Goal: Complete application form

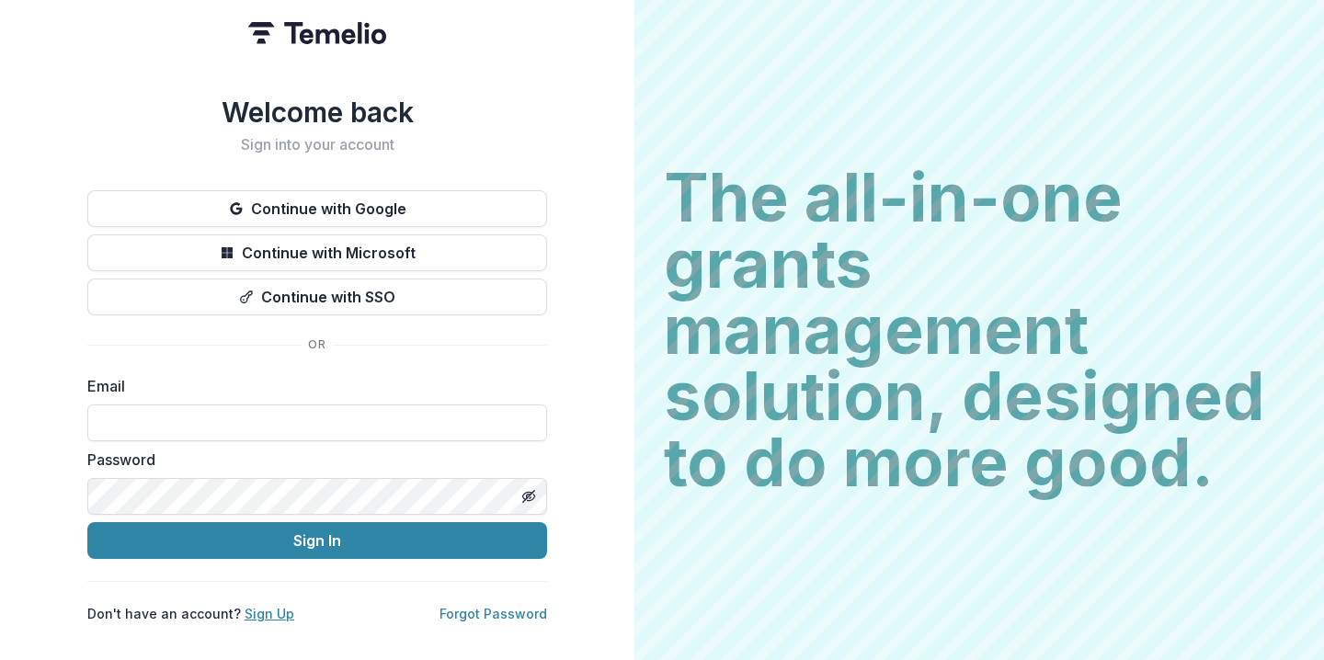
click at [257, 612] on link "Sign Up" at bounding box center [270, 614] width 50 height 16
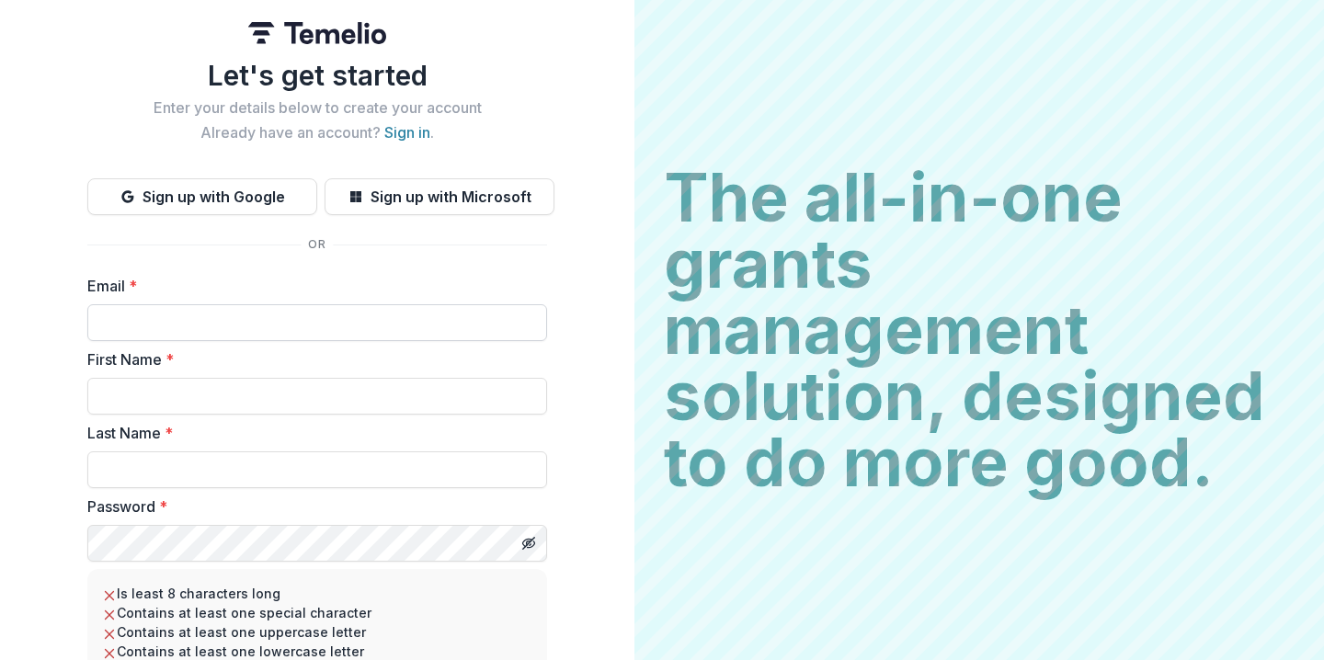
click at [259, 323] on input "Email *" at bounding box center [317, 322] width 460 height 37
paste input "**********"
type input "**********"
click at [195, 386] on input "First Name *" at bounding box center [317, 396] width 460 height 37
type input "*"
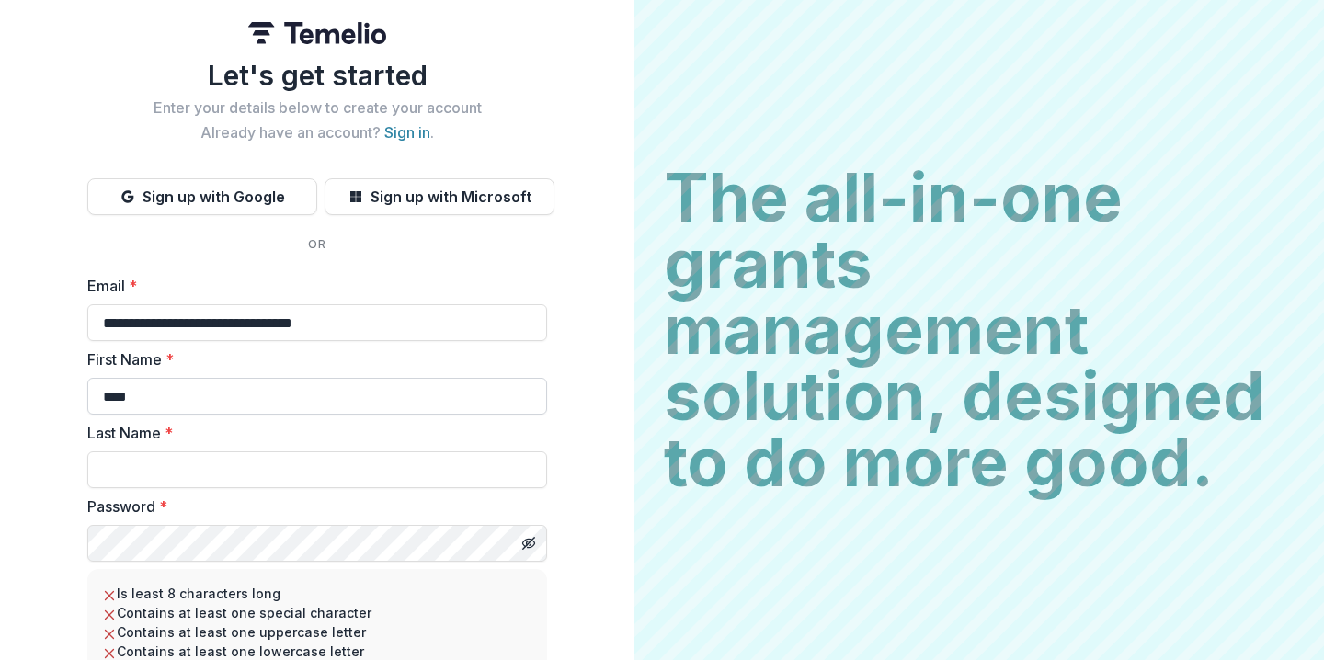
type input "****"
type input "**********"
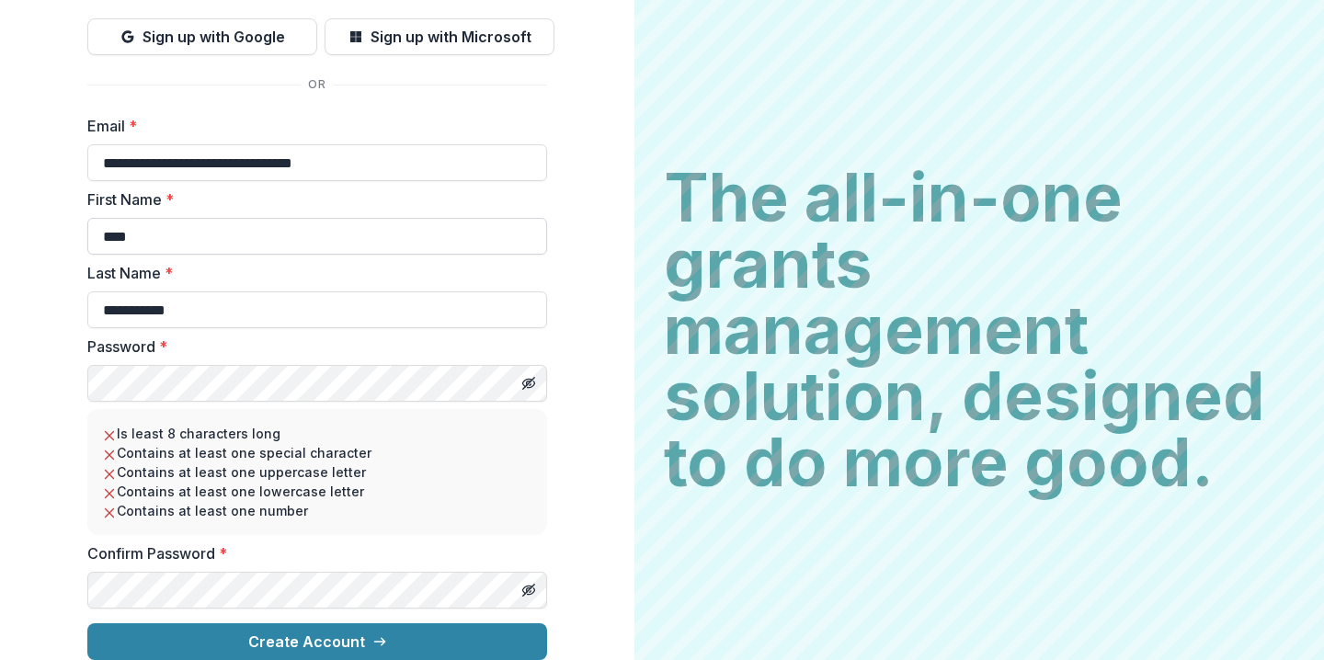
scroll to position [175, 0]
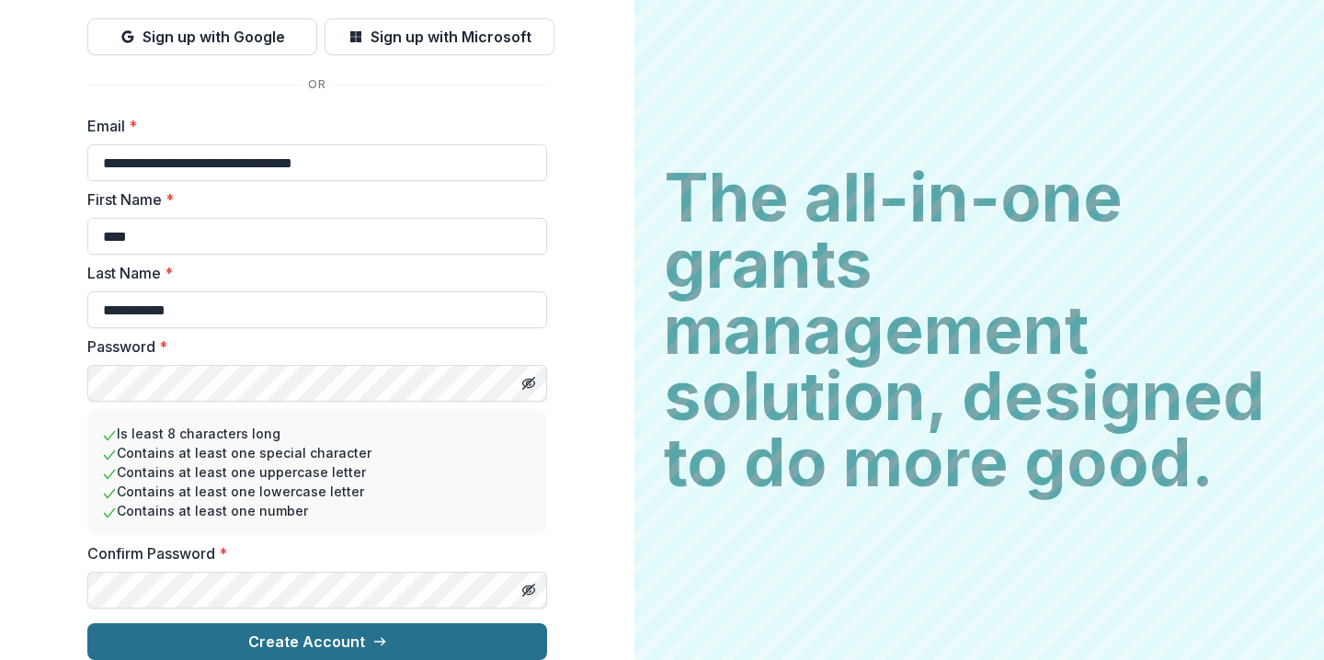
click at [329, 627] on button "Create Account" at bounding box center [317, 642] width 460 height 37
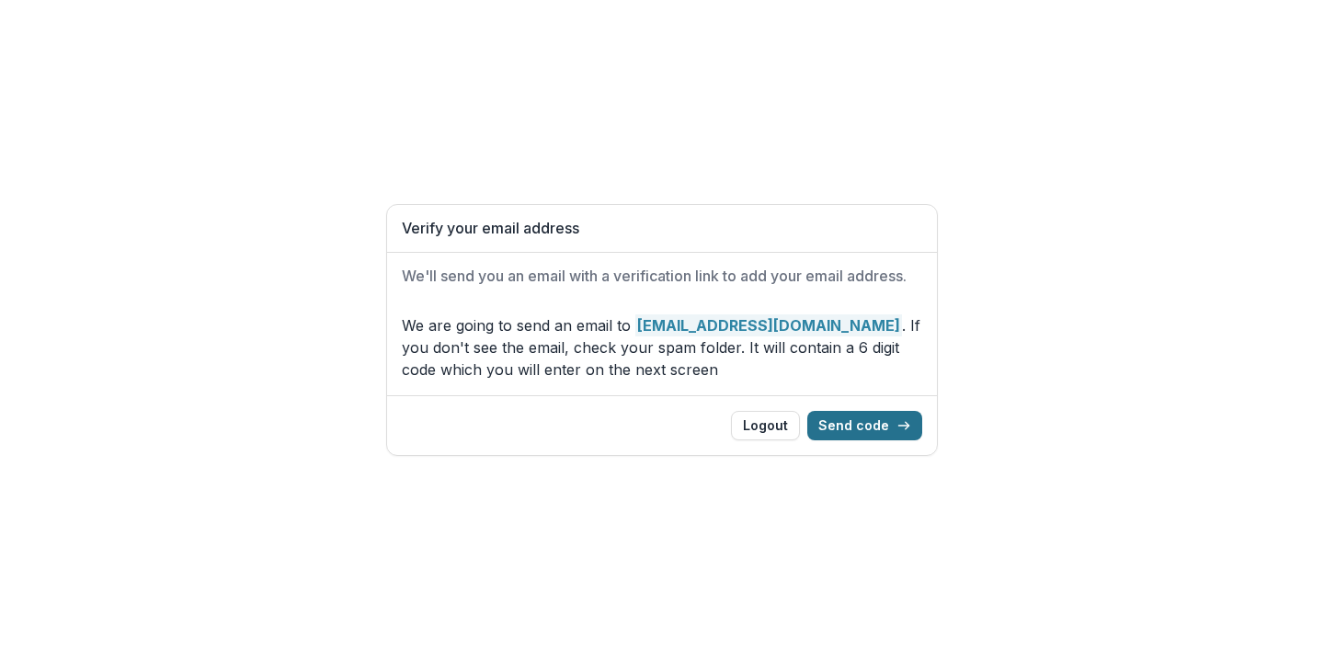
click at [911, 430] on icon "button" at bounding box center [904, 425] width 15 height 15
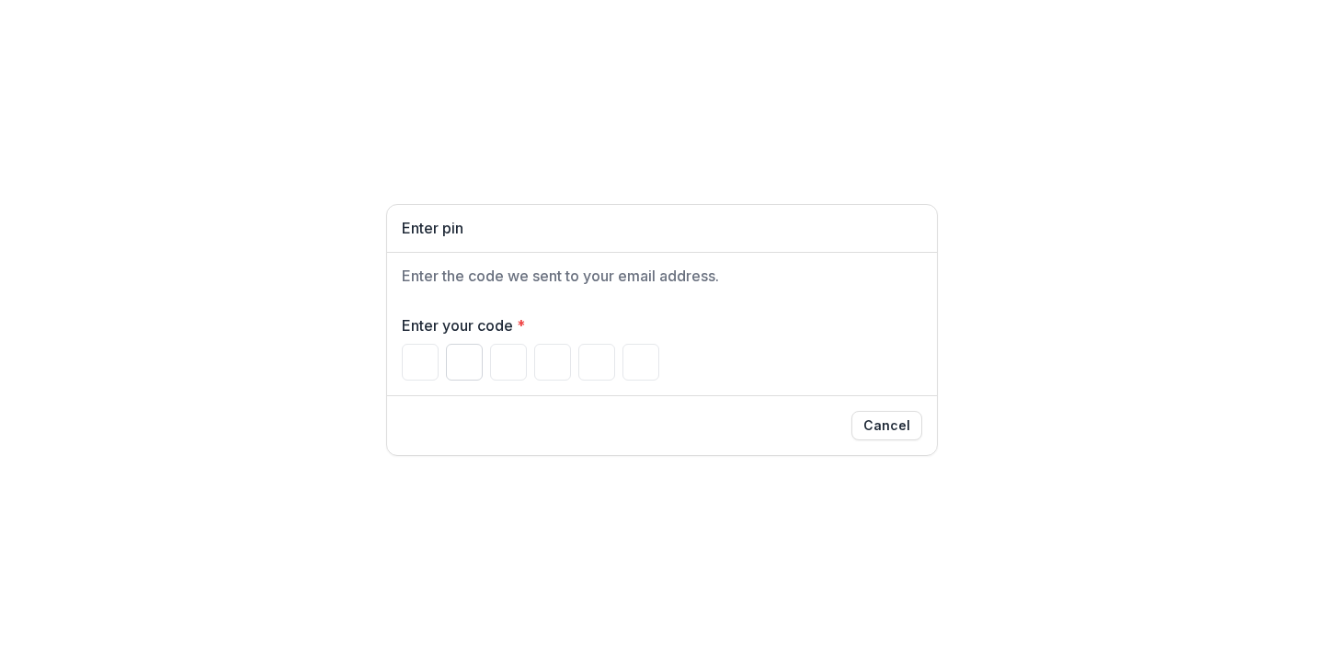
type input "*"
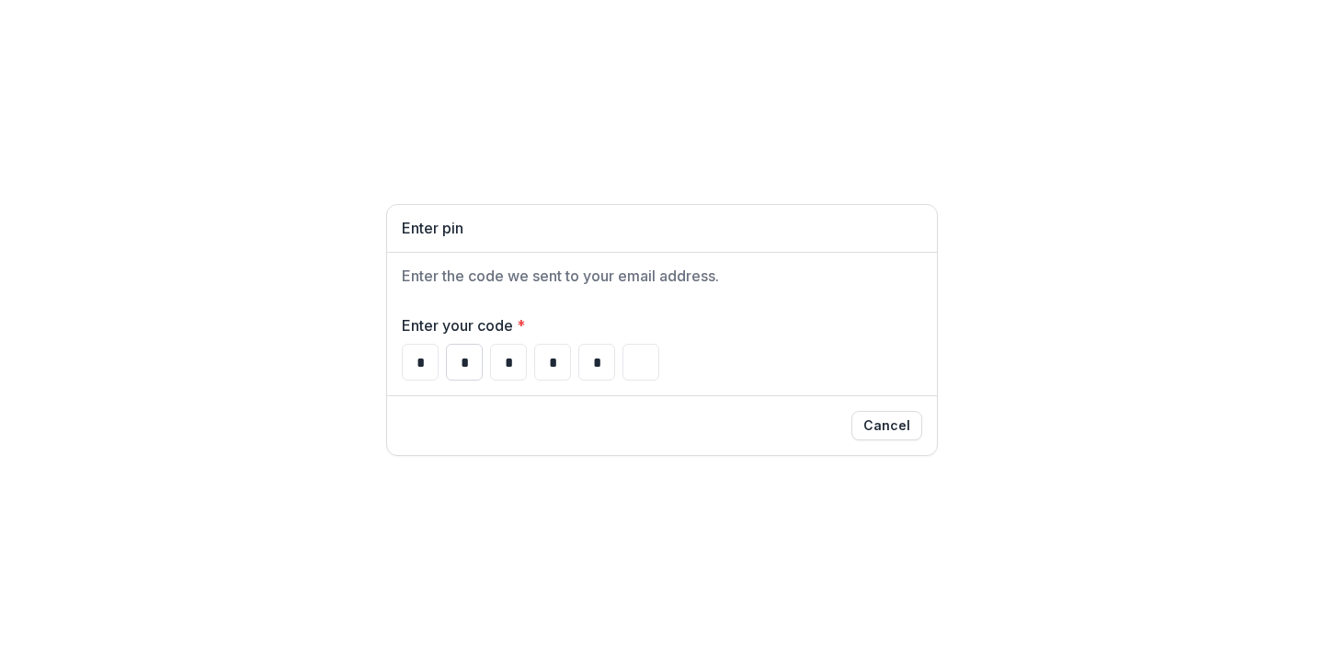
type input "*"
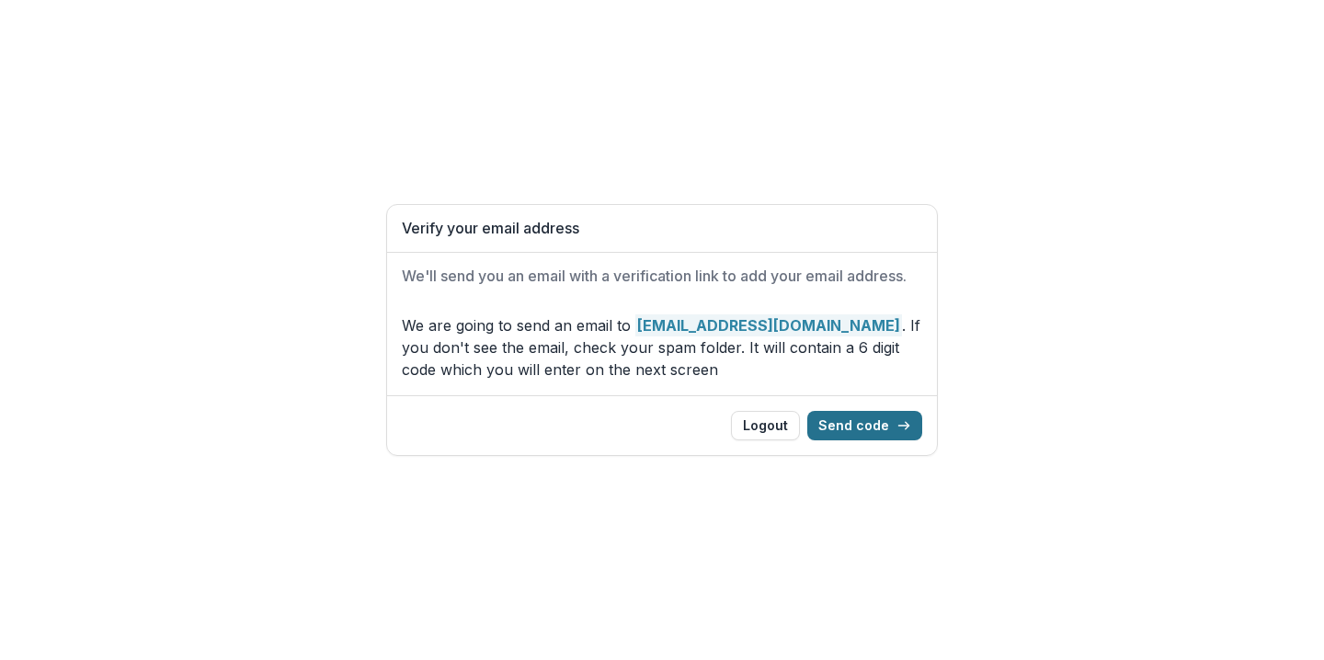
click at [917, 431] on button "Send code" at bounding box center [865, 425] width 115 height 29
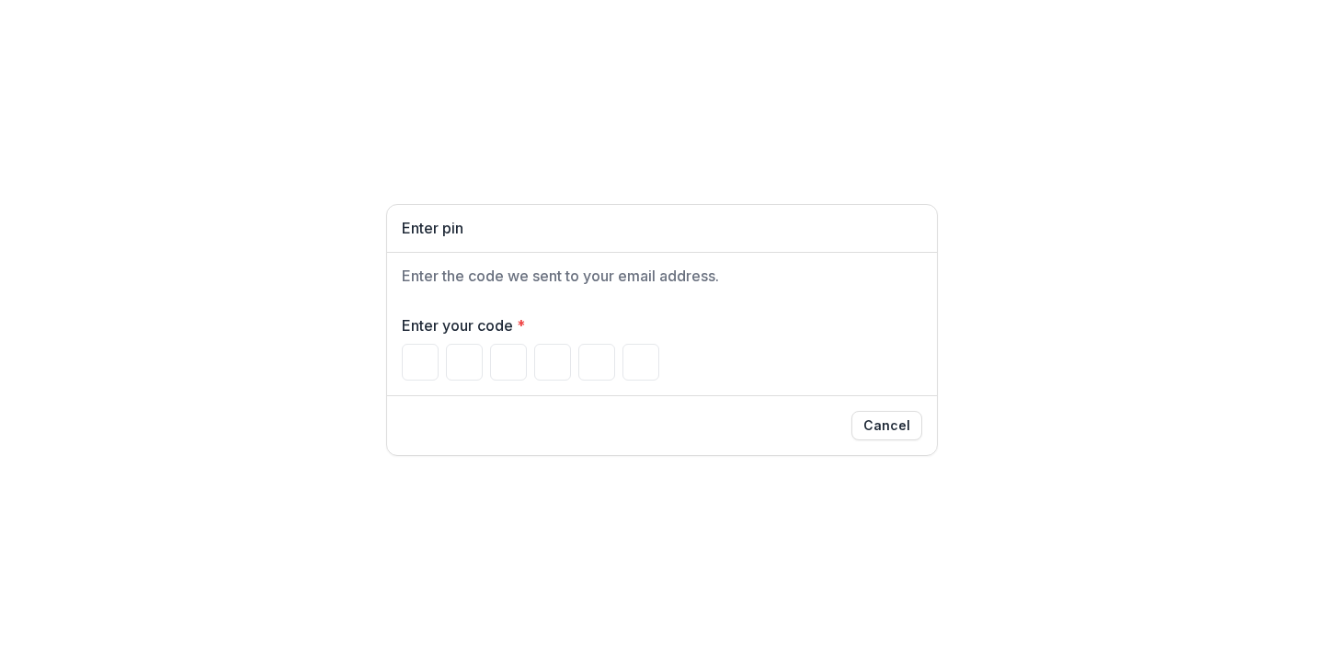
type input "*"
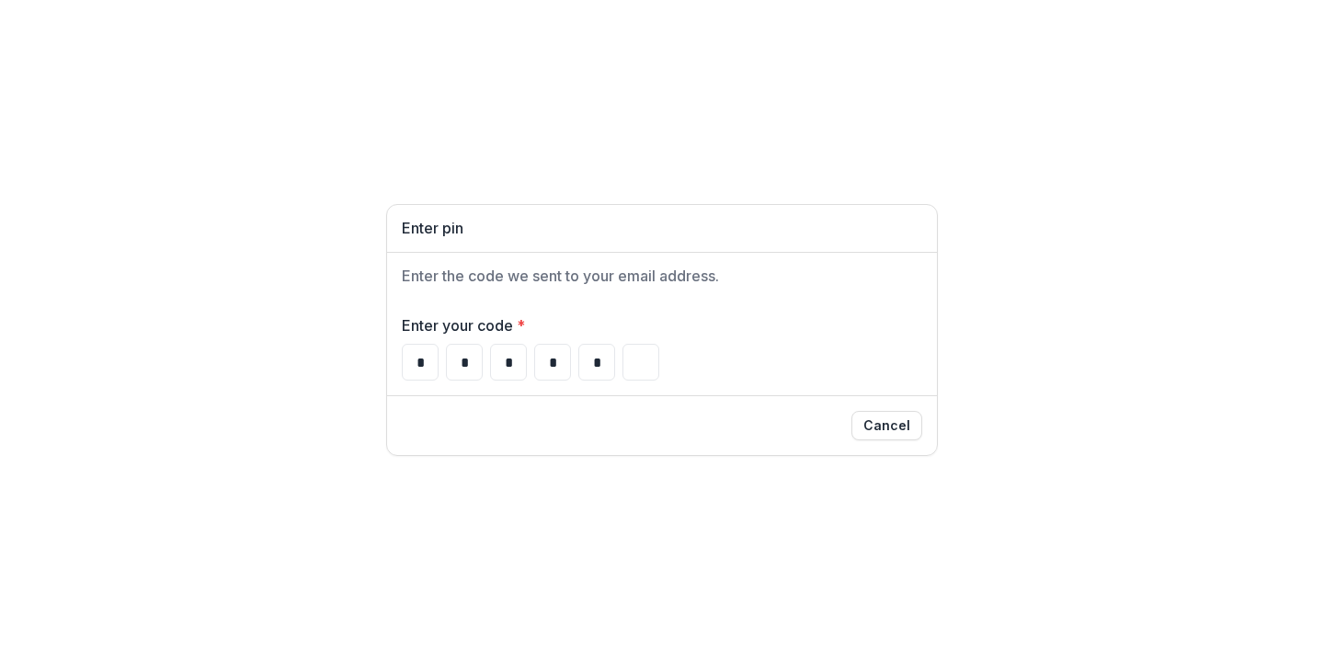
type input "*"
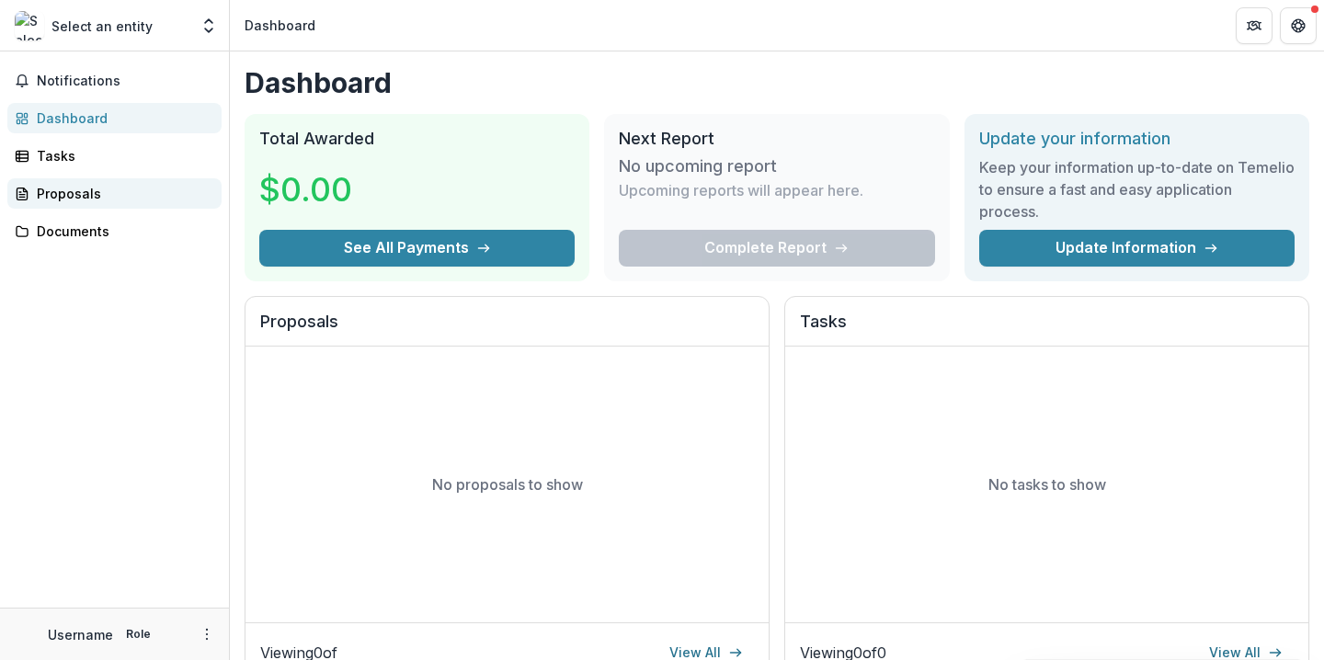
click at [93, 197] on div "Proposals" at bounding box center [122, 193] width 170 height 19
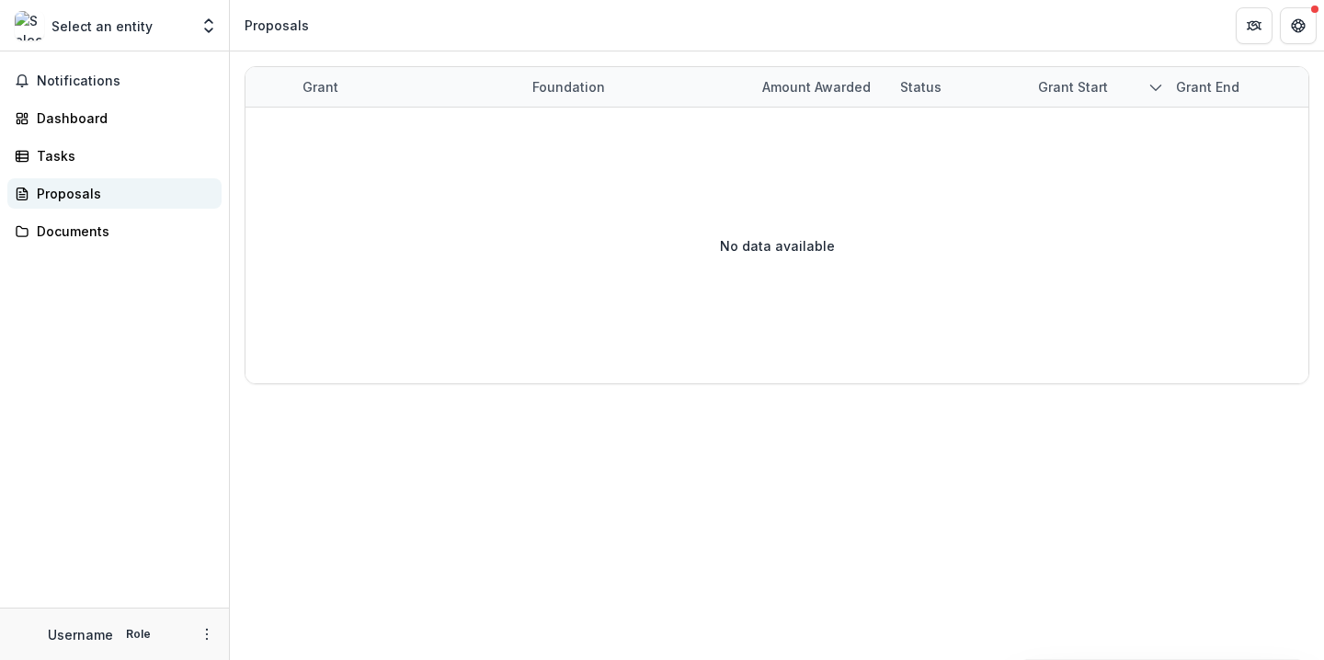
click at [93, 197] on div "Proposals" at bounding box center [122, 193] width 170 height 19
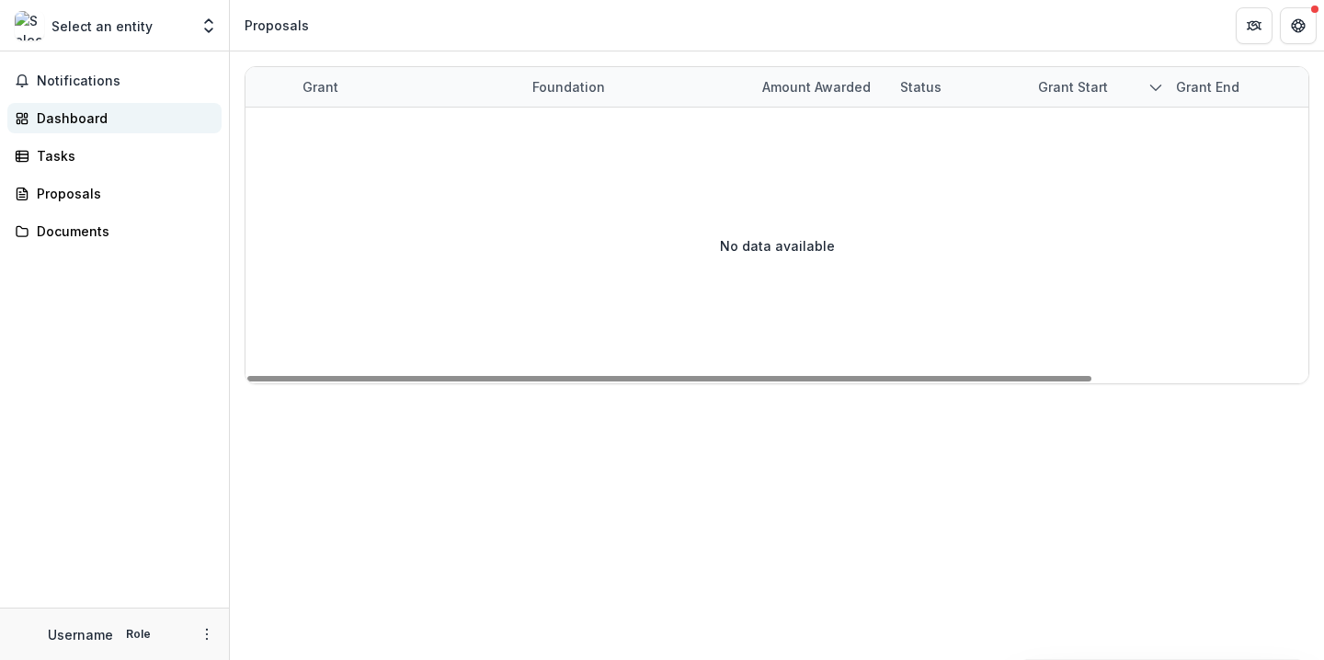
click at [133, 119] on div "Dashboard" at bounding box center [122, 118] width 170 height 19
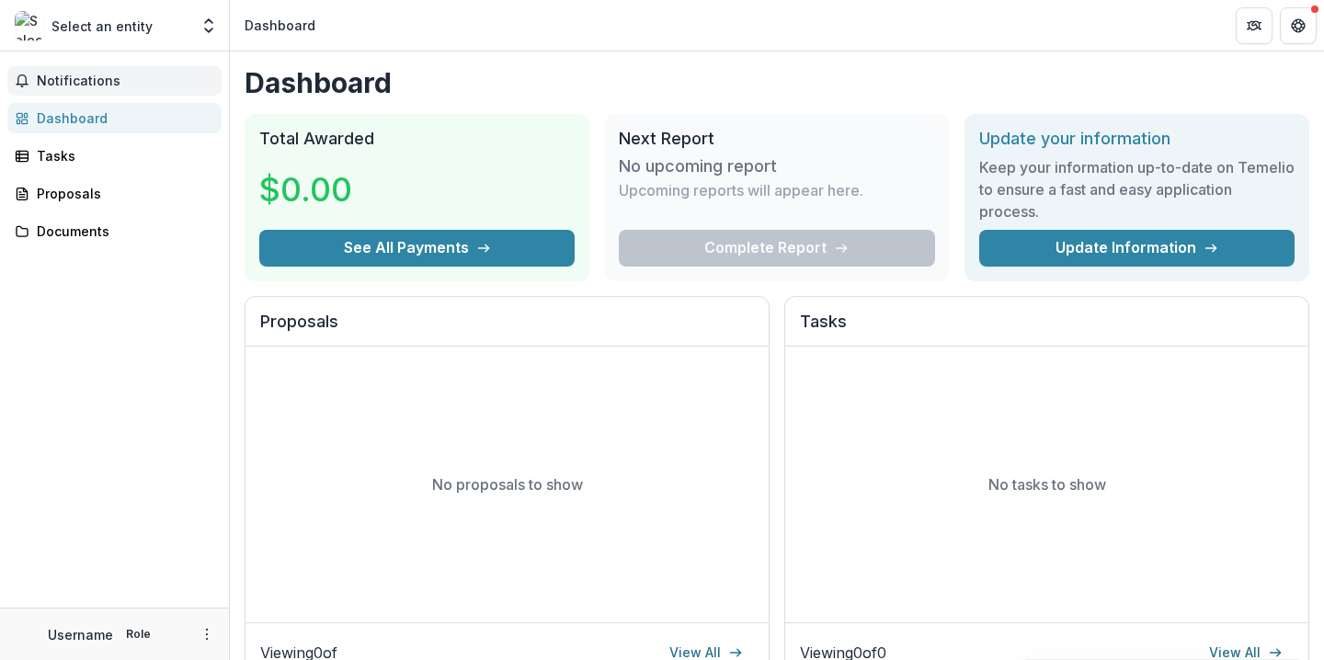
click at [123, 72] on button "Notifications" at bounding box center [114, 80] width 214 height 29
click at [148, 26] on div "Select an entity" at bounding box center [102, 25] width 174 height 29
click at [187, 28] on div "Select an entity" at bounding box center [102, 25] width 174 height 29
click at [203, 25] on icon "Open entity switcher" at bounding box center [209, 26] width 18 height 18
click at [131, 77] on link "Team Settings" at bounding box center [115, 71] width 221 height 30
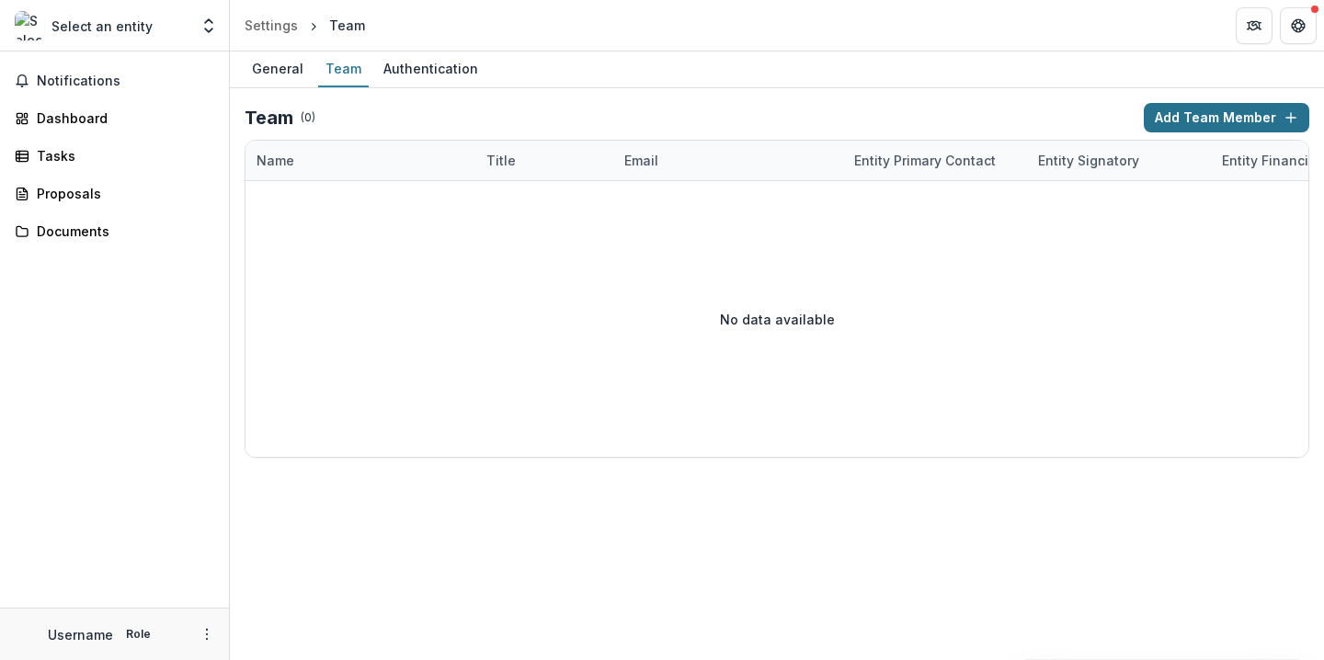
click at [1211, 120] on button "Add Team Member" at bounding box center [1227, 117] width 166 height 29
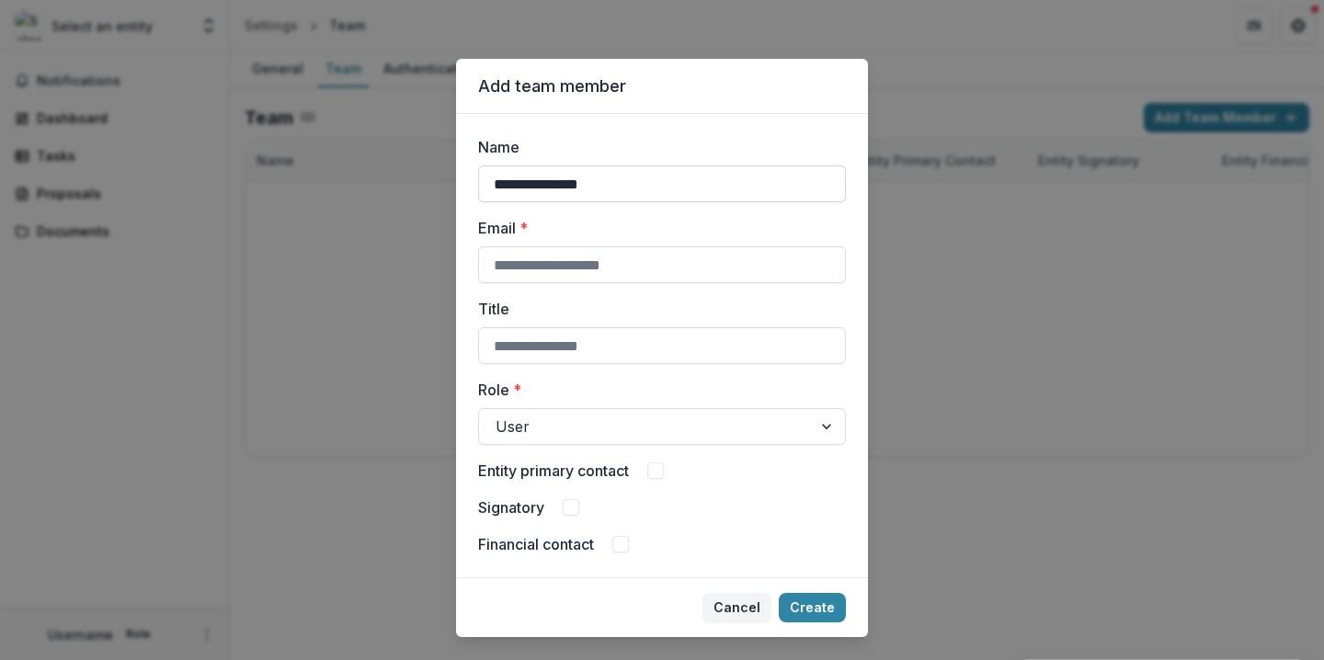
click at [504, 183] on input "**********" at bounding box center [662, 184] width 368 height 37
type input "**********"
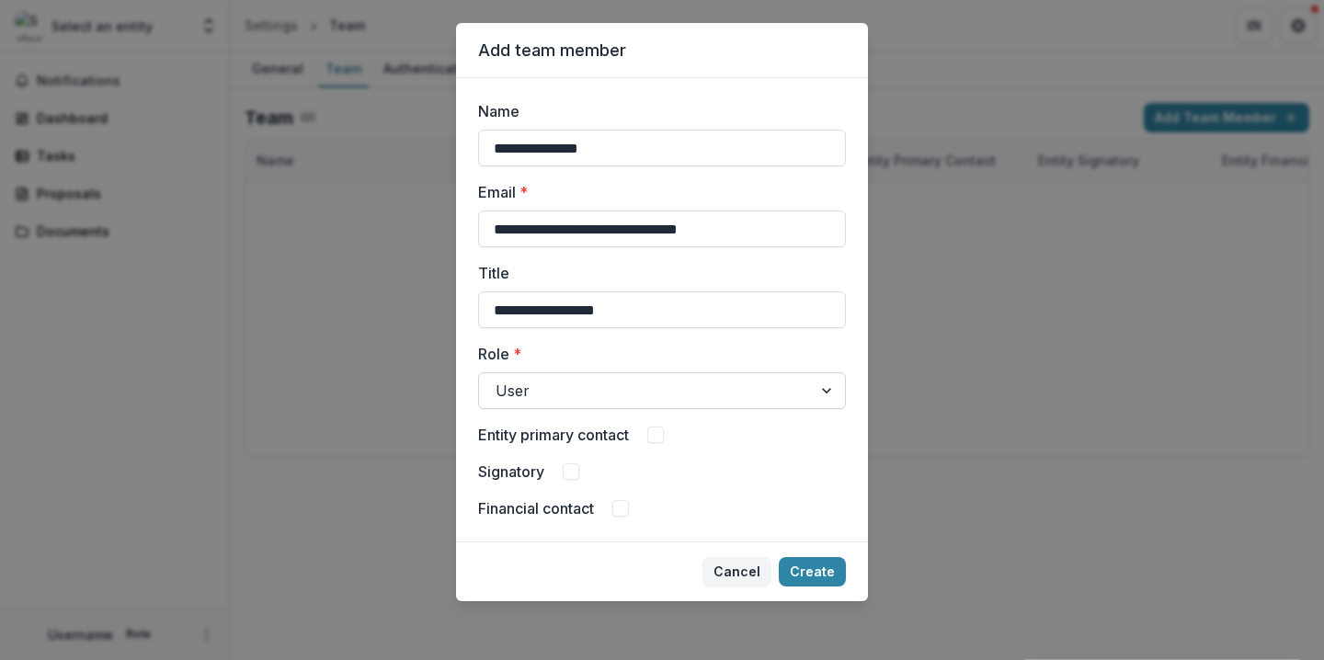
type input "**********"
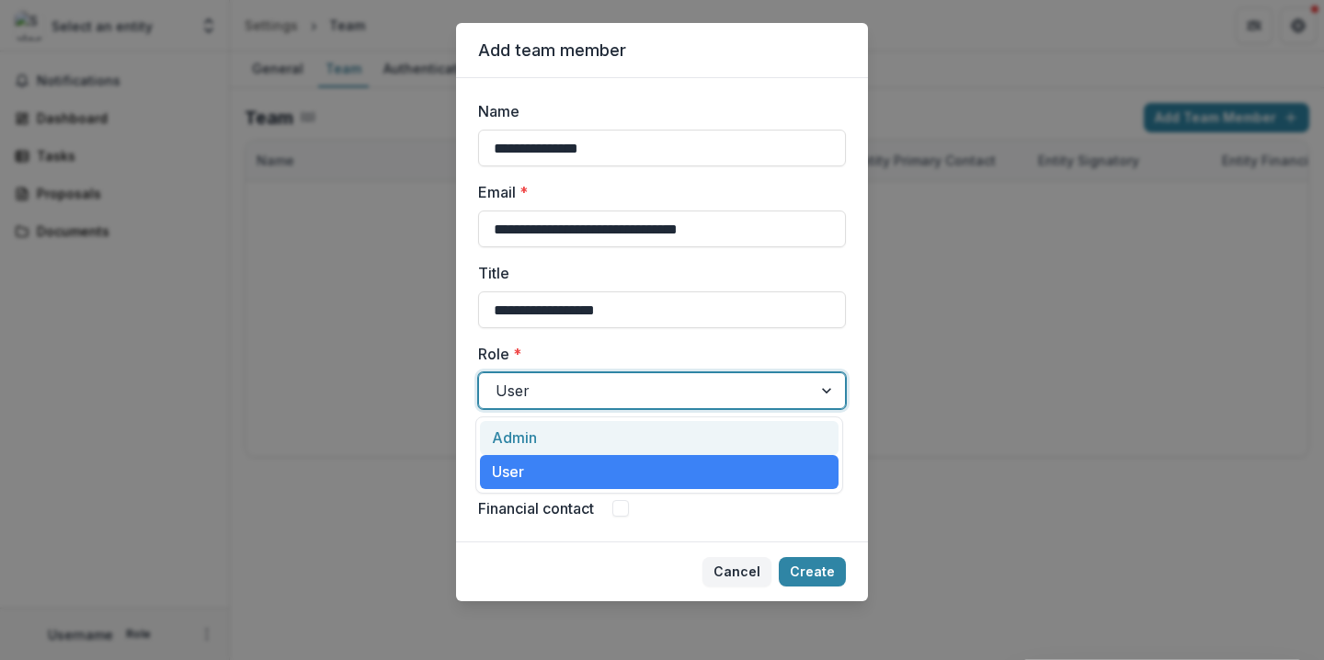
click at [574, 384] on div at bounding box center [646, 391] width 300 height 26
click at [567, 430] on div "Admin" at bounding box center [659, 438] width 359 height 34
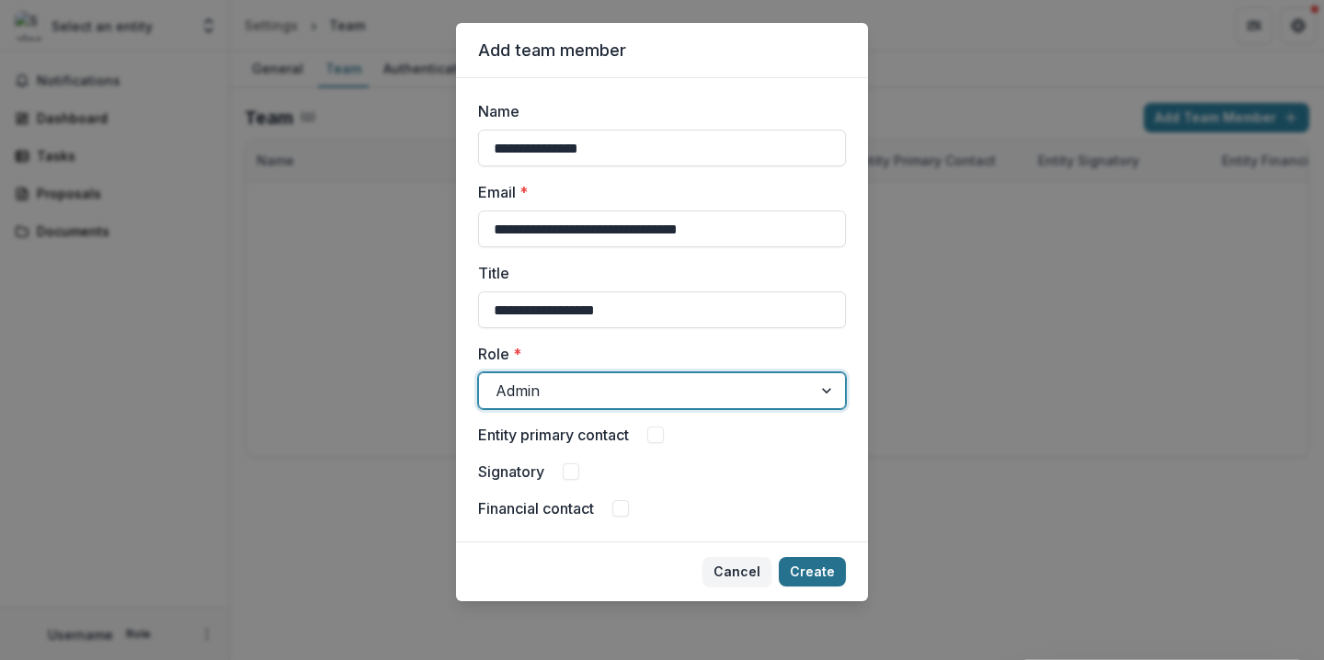
click at [817, 571] on button "Create" at bounding box center [812, 571] width 67 height 29
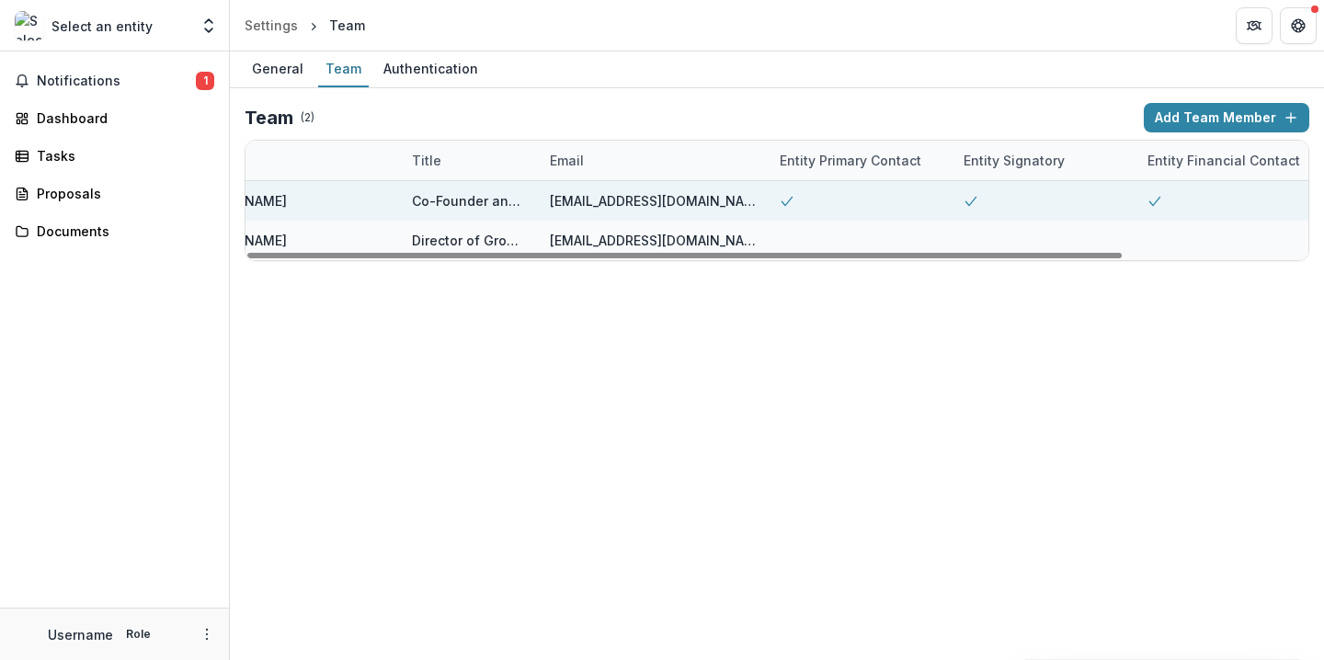
scroll to position [0, 0]
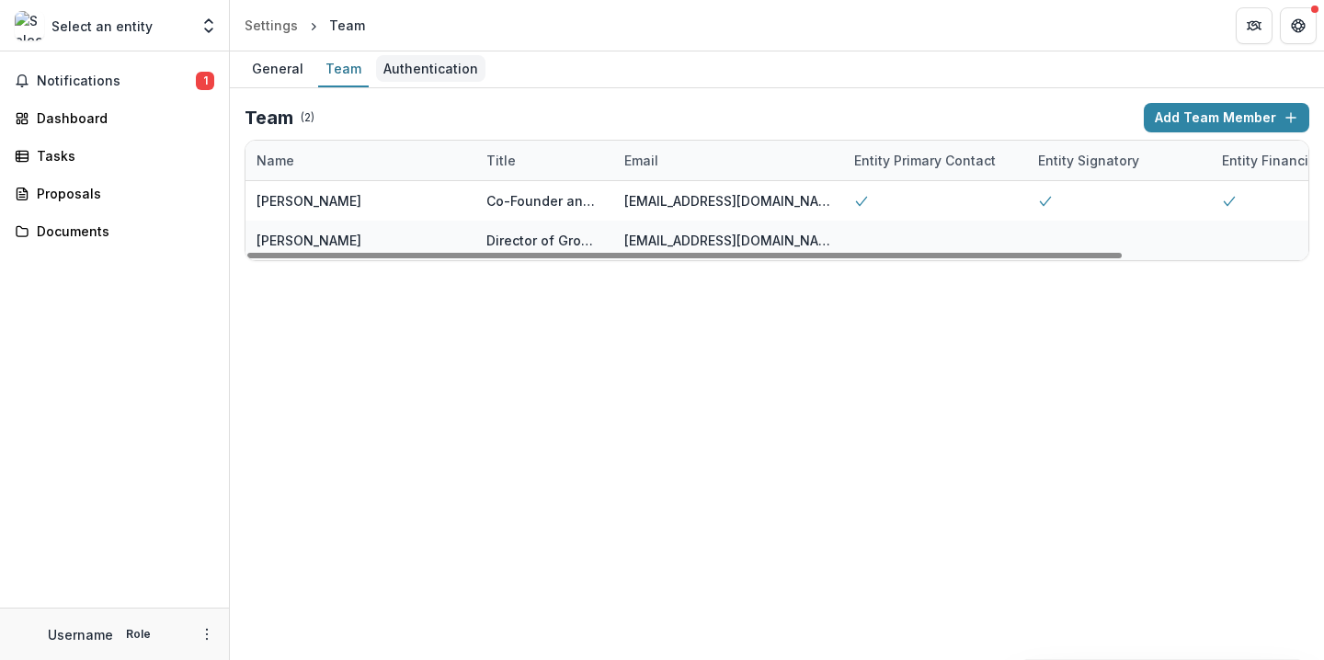
click at [442, 66] on div "Authentication" at bounding box center [430, 68] width 109 height 27
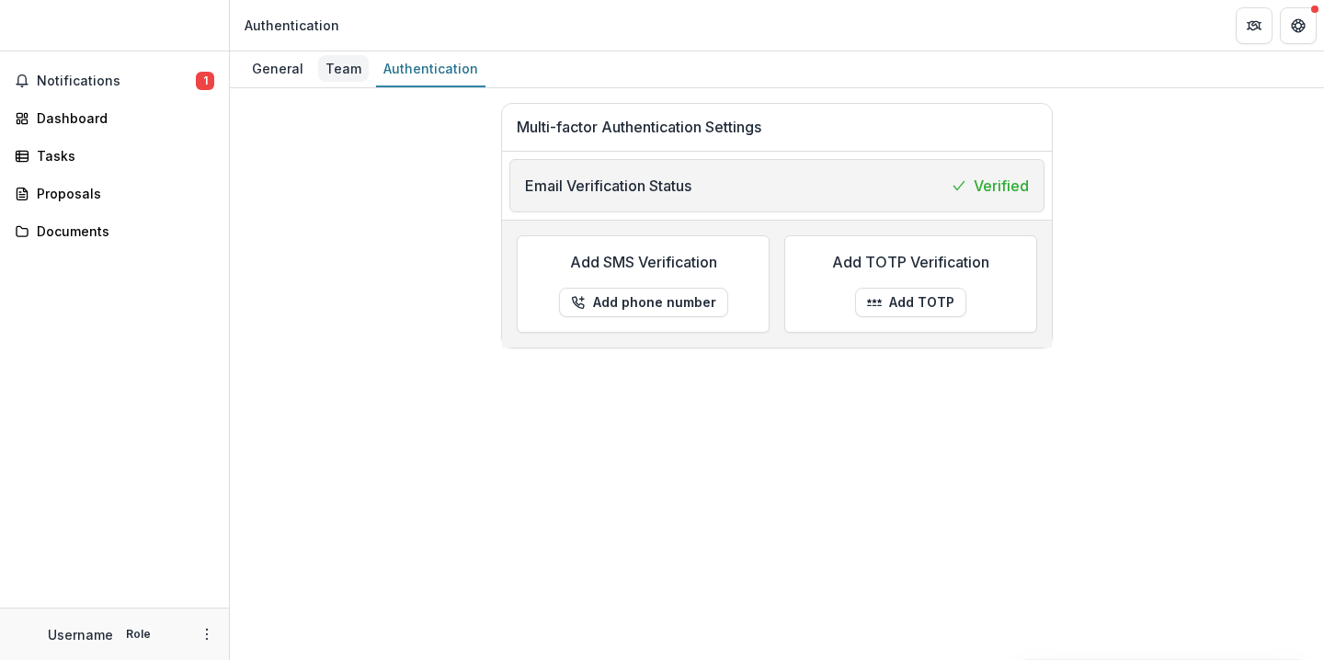
click at [361, 77] on div "Team" at bounding box center [343, 68] width 51 height 27
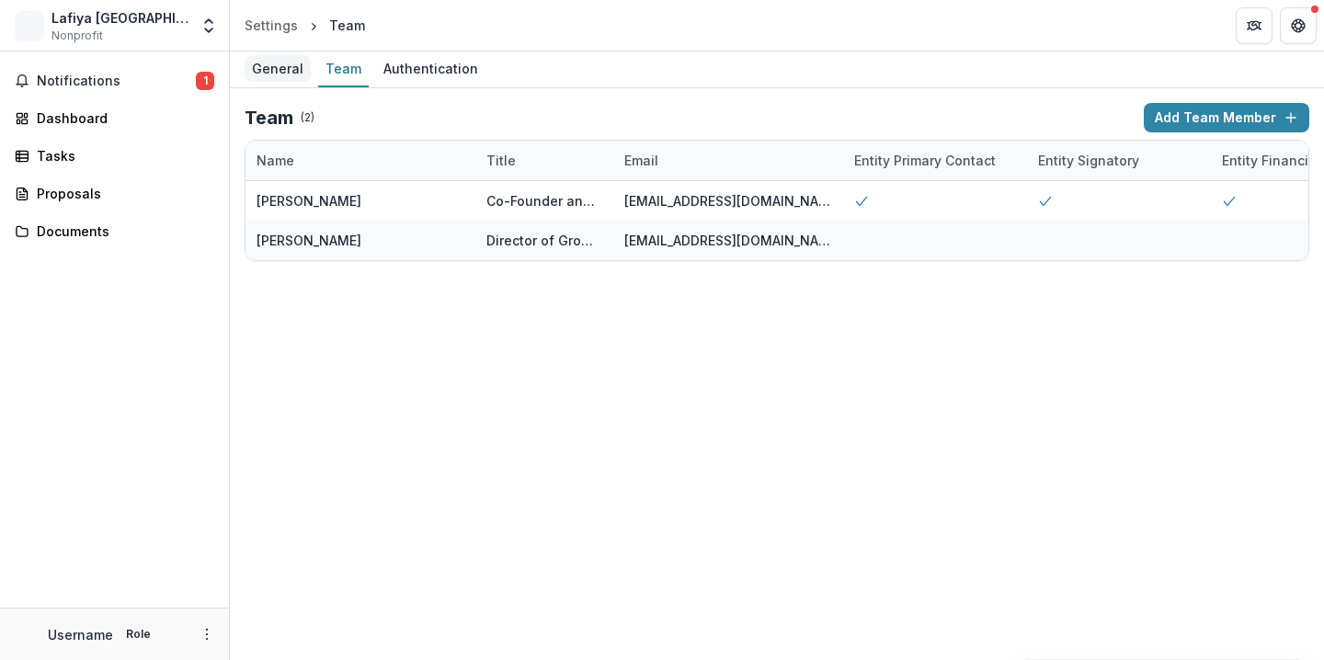
click at [276, 77] on div "General" at bounding box center [278, 68] width 66 height 27
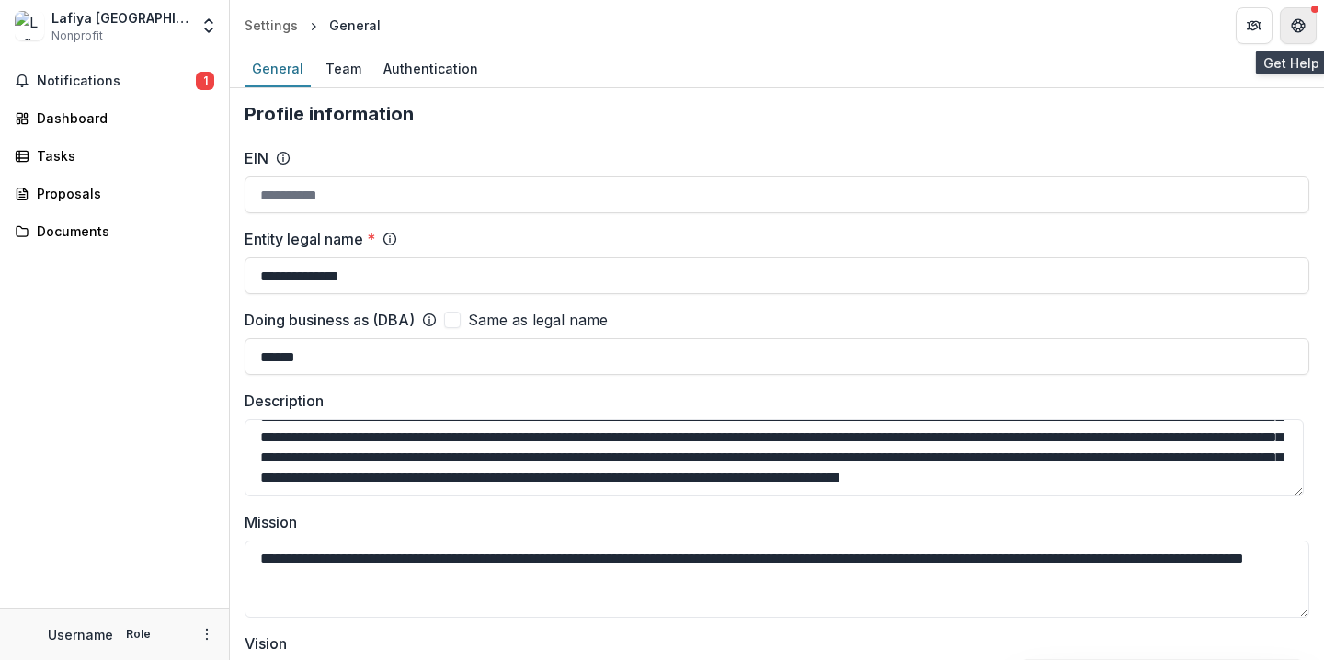
click at [1301, 18] on icon "Get Help" at bounding box center [1298, 25] width 15 height 15
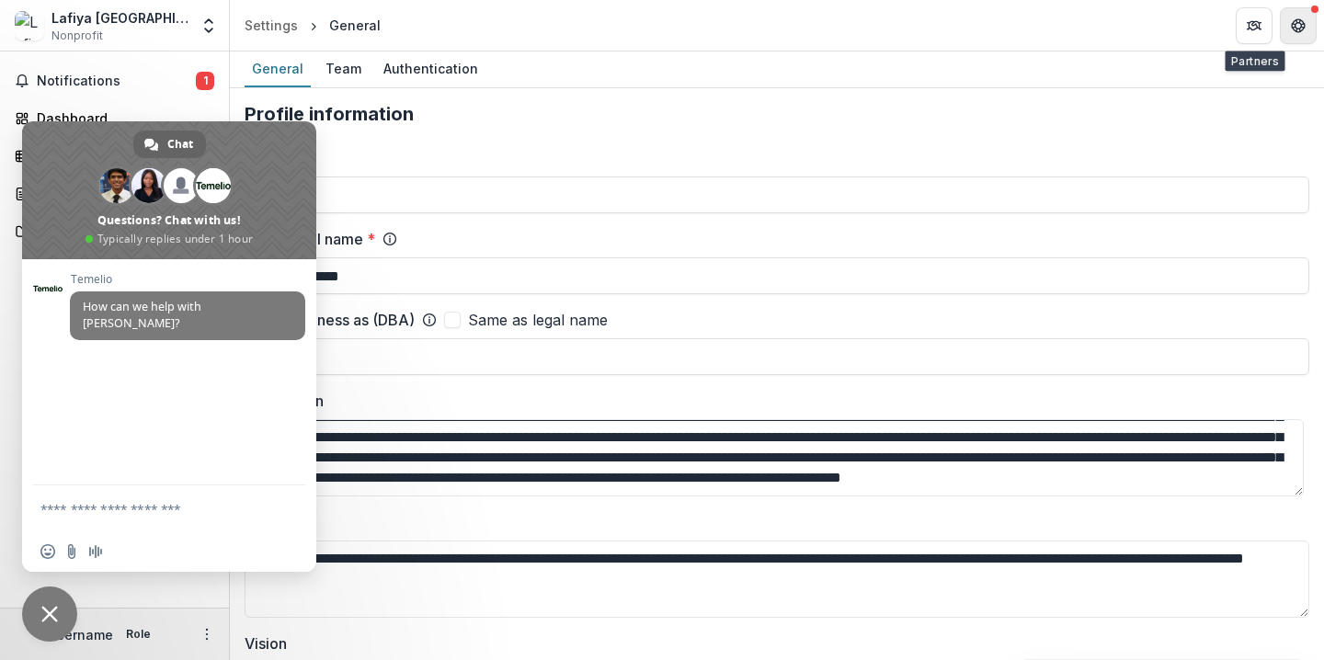
click at [1292, 21] on icon "Get Help" at bounding box center [1298, 25] width 15 height 15
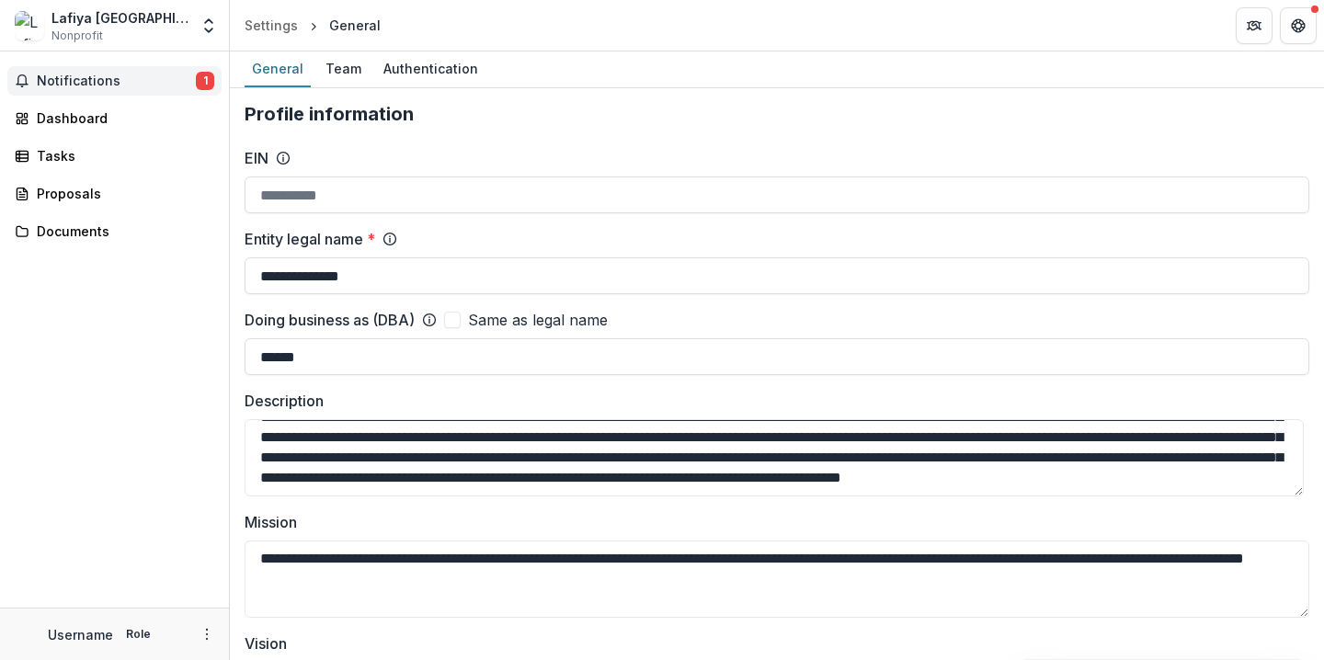
click at [143, 81] on span "Notifications" at bounding box center [116, 82] width 159 height 16
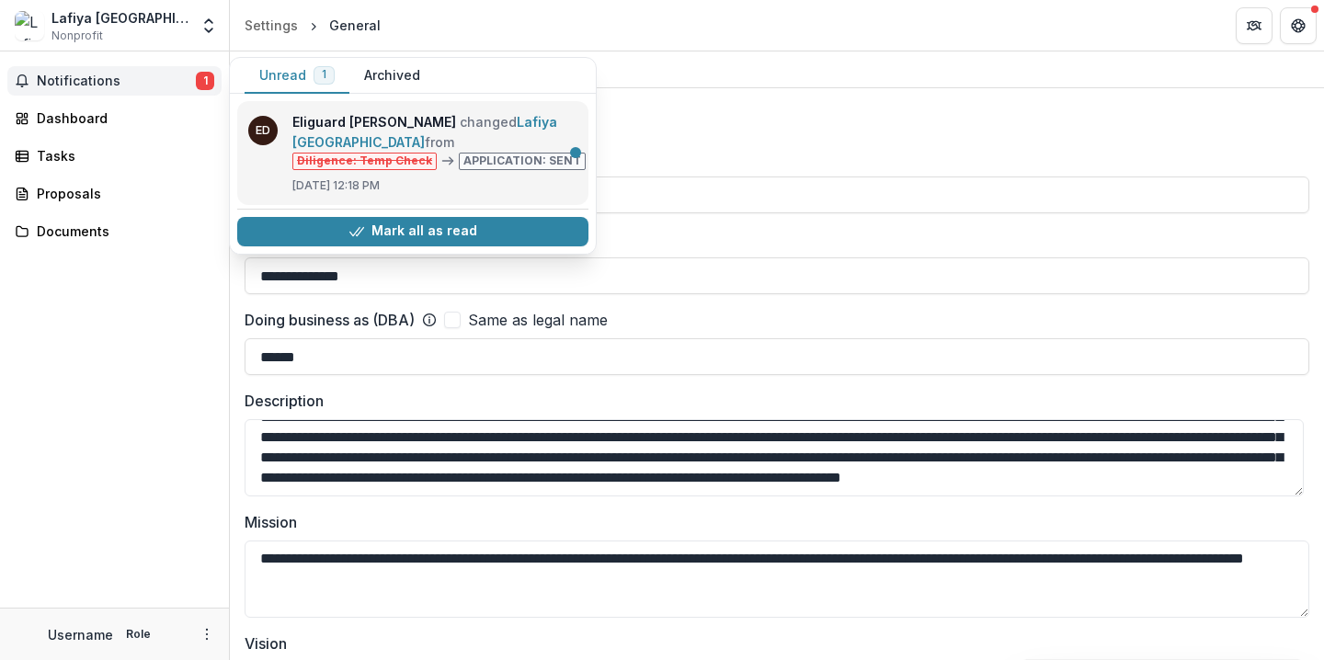
click at [542, 150] on link "Lafiya Nigeria" at bounding box center [424, 132] width 265 height 36
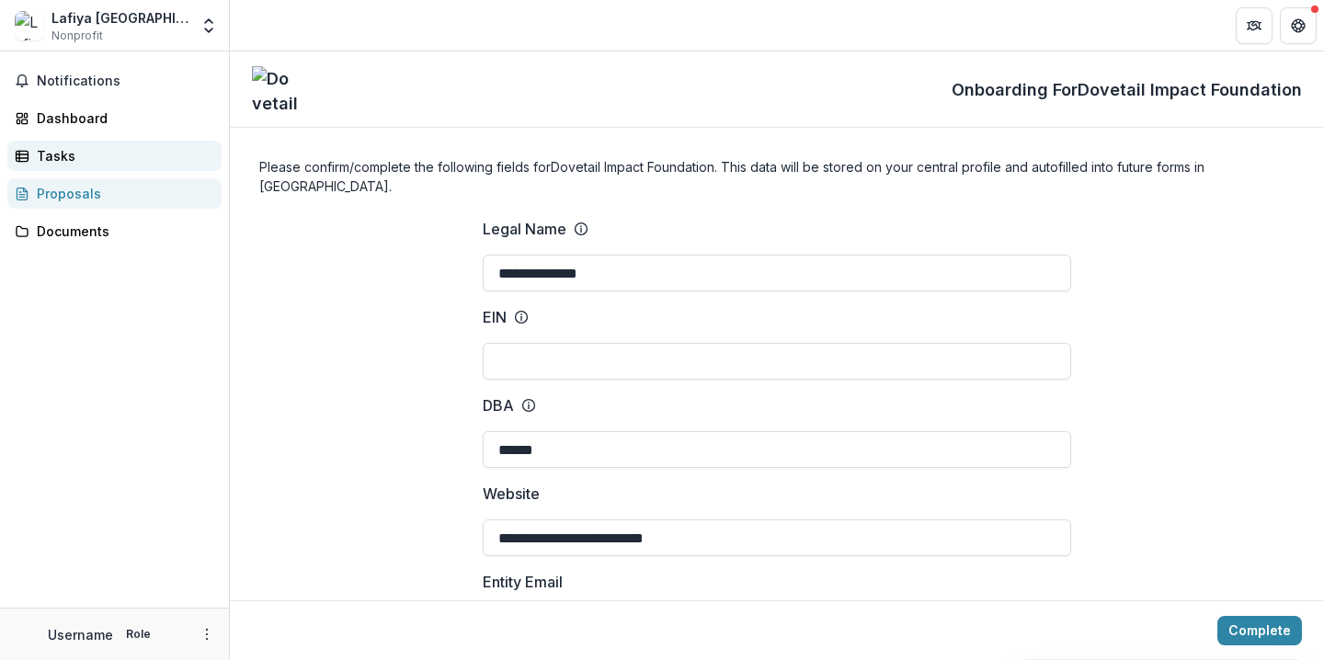
click at [122, 163] on div "Tasks" at bounding box center [122, 155] width 170 height 19
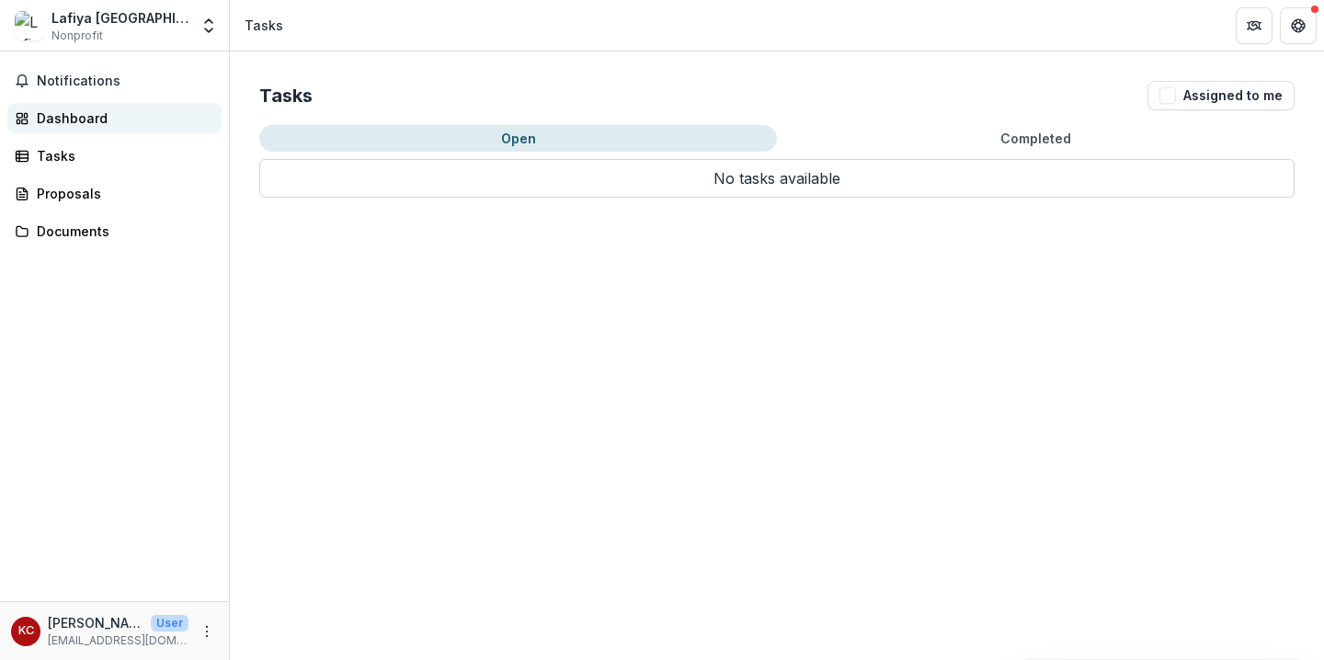
click at [82, 120] on div "Dashboard" at bounding box center [122, 118] width 170 height 19
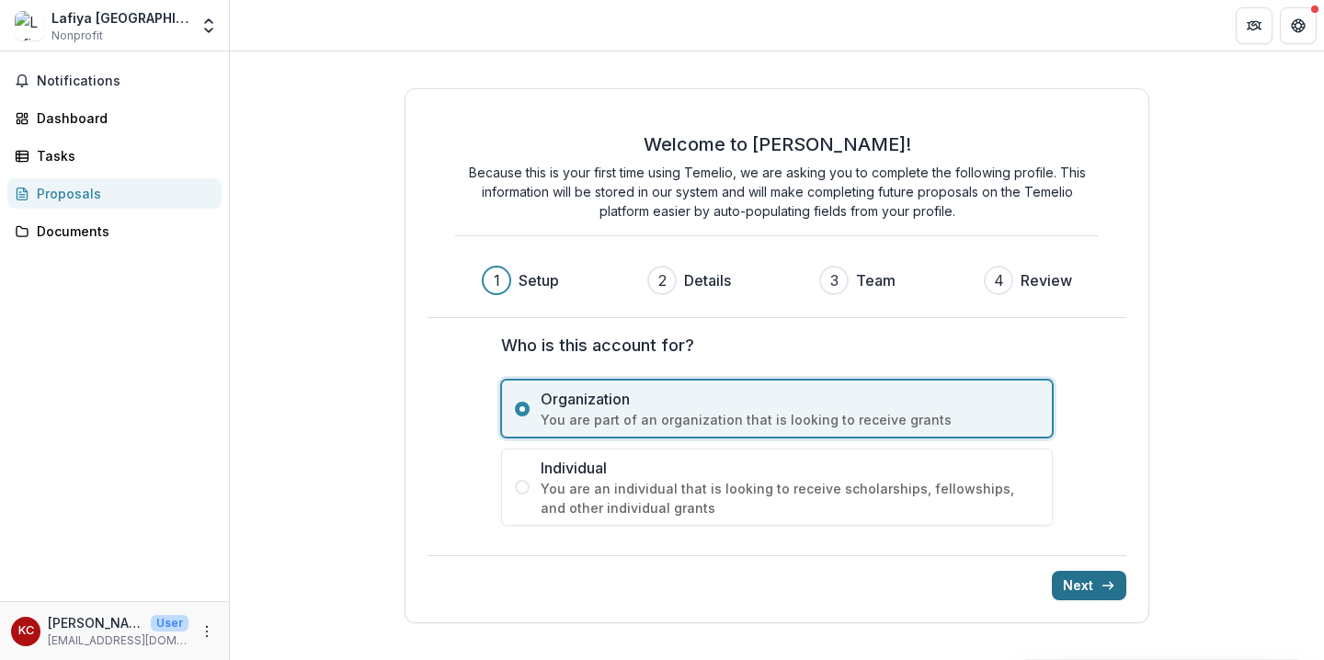
click at [1073, 587] on button "Next" at bounding box center [1089, 585] width 75 height 29
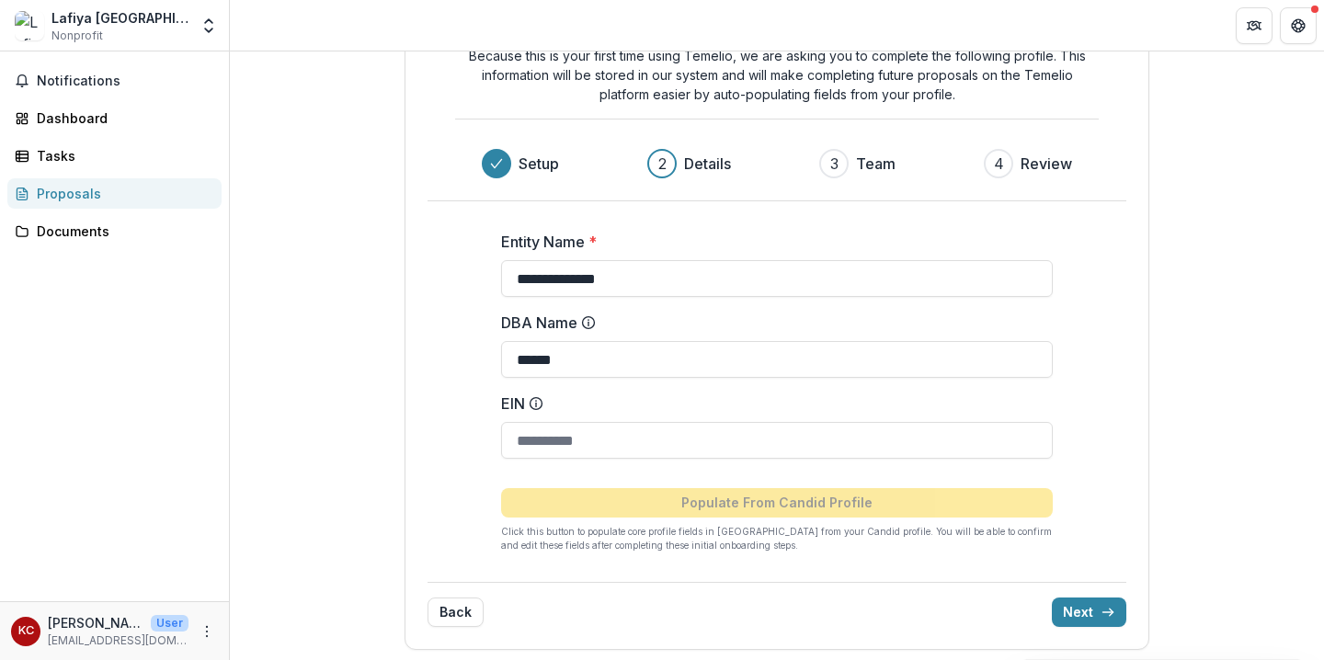
scroll to position [99, 0]
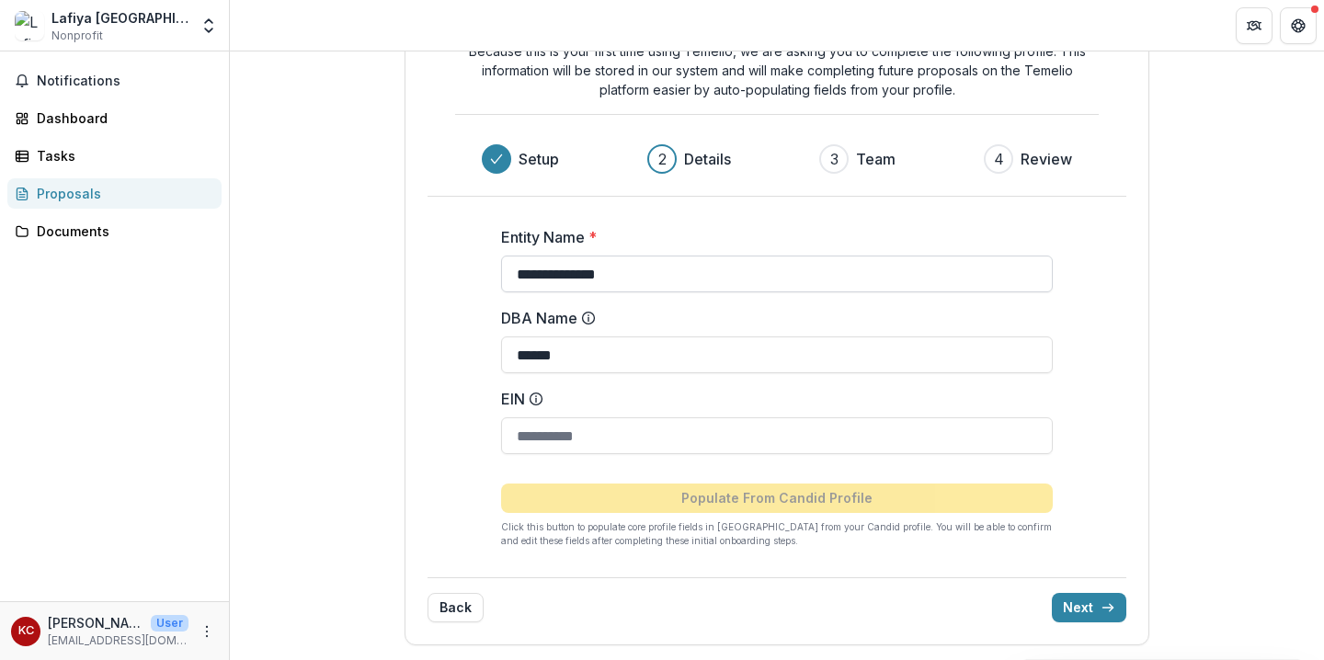
click at [655, 278] on input "**********" at bounding box center [777, 274] width 552 height 37
type input "**********"
click at [1170, 392] on div "**********" at bounding box center [777, 306] width 1095 height 708
click at [1109, 606] on icon "submit" at bounding box center [1108, 608] width 15 height 15
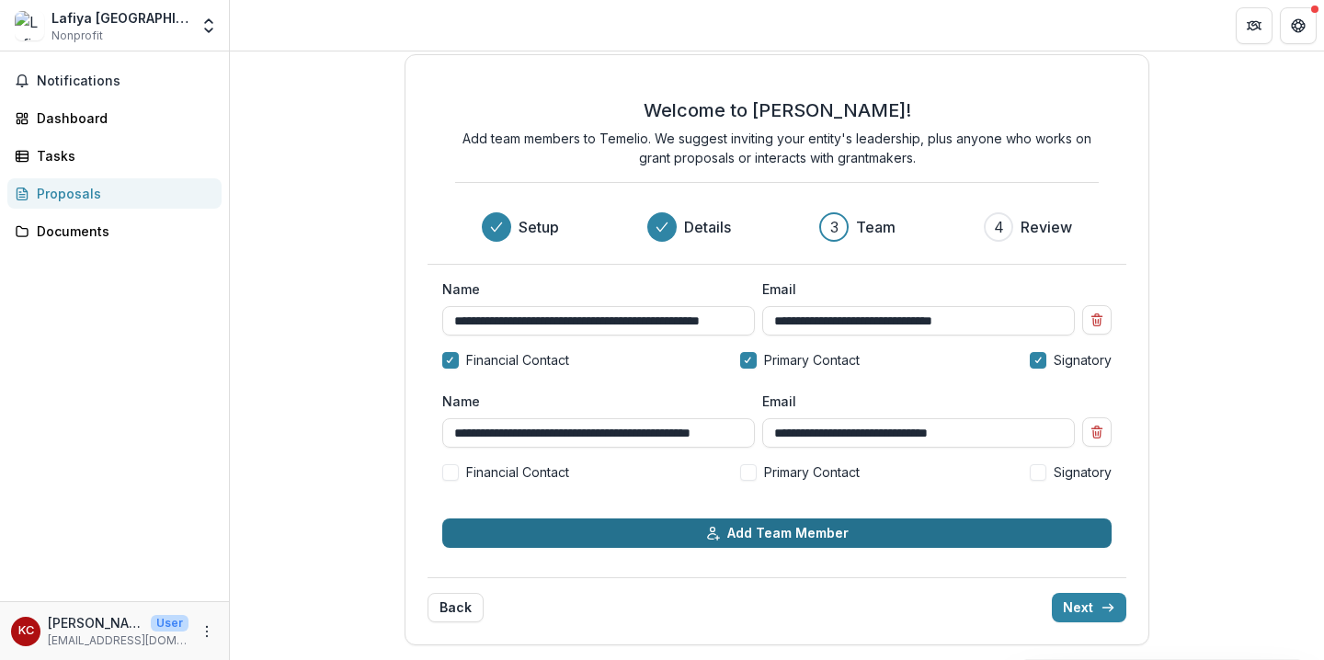
click at [621, 536] on button "Add Team Member" at bounding box center [777, 533] width 671 height 29
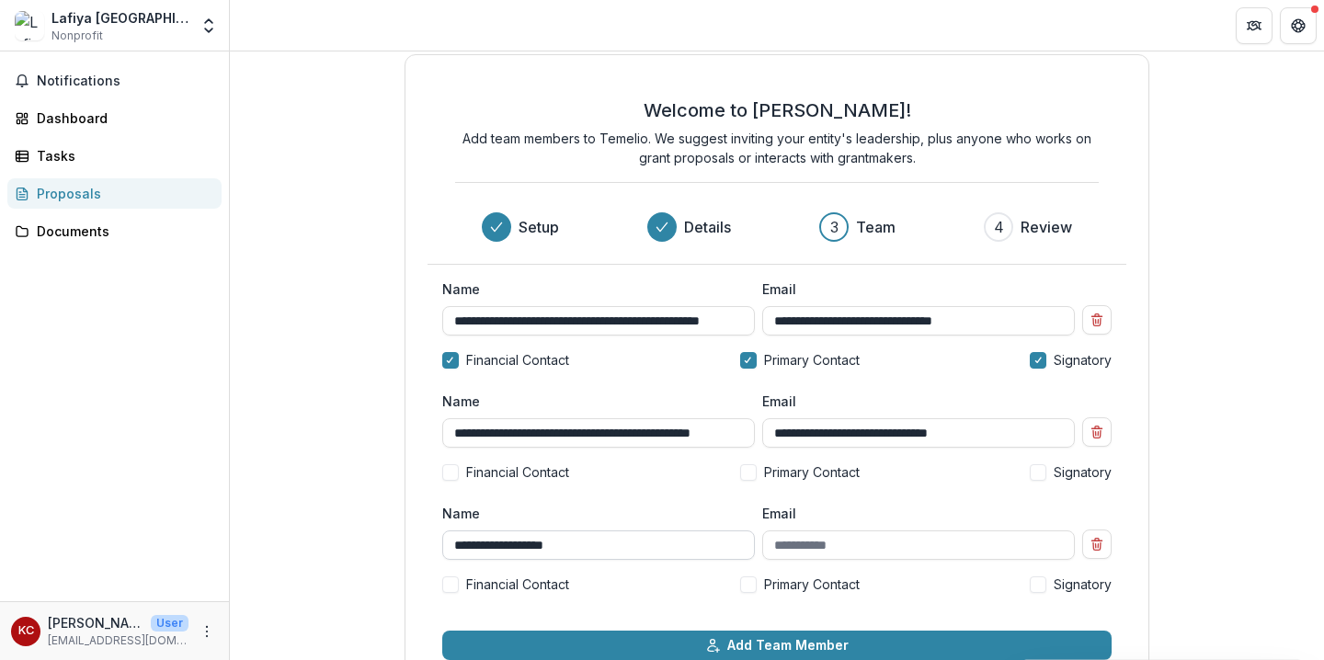
type input "**********"
click at [821, 587] on span "Primary Contact" at bounding box center [812, 584] width 96 height 19
type input "**********"
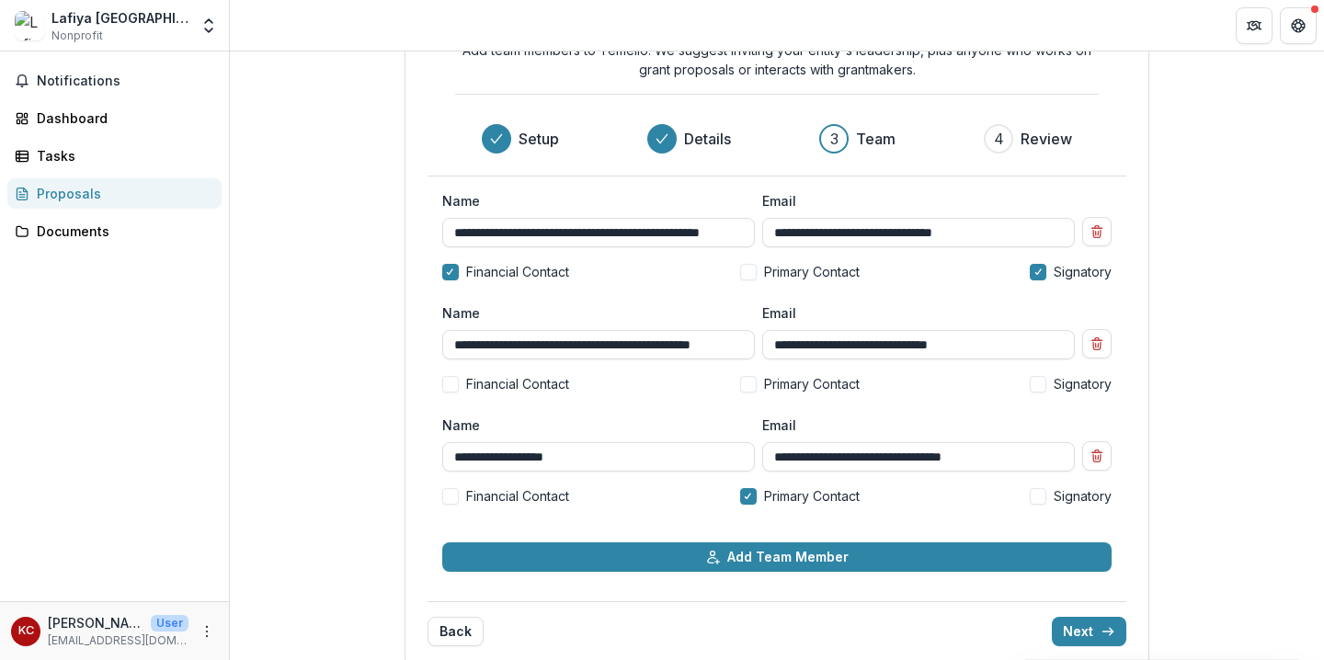
scroll to position [124, 0]
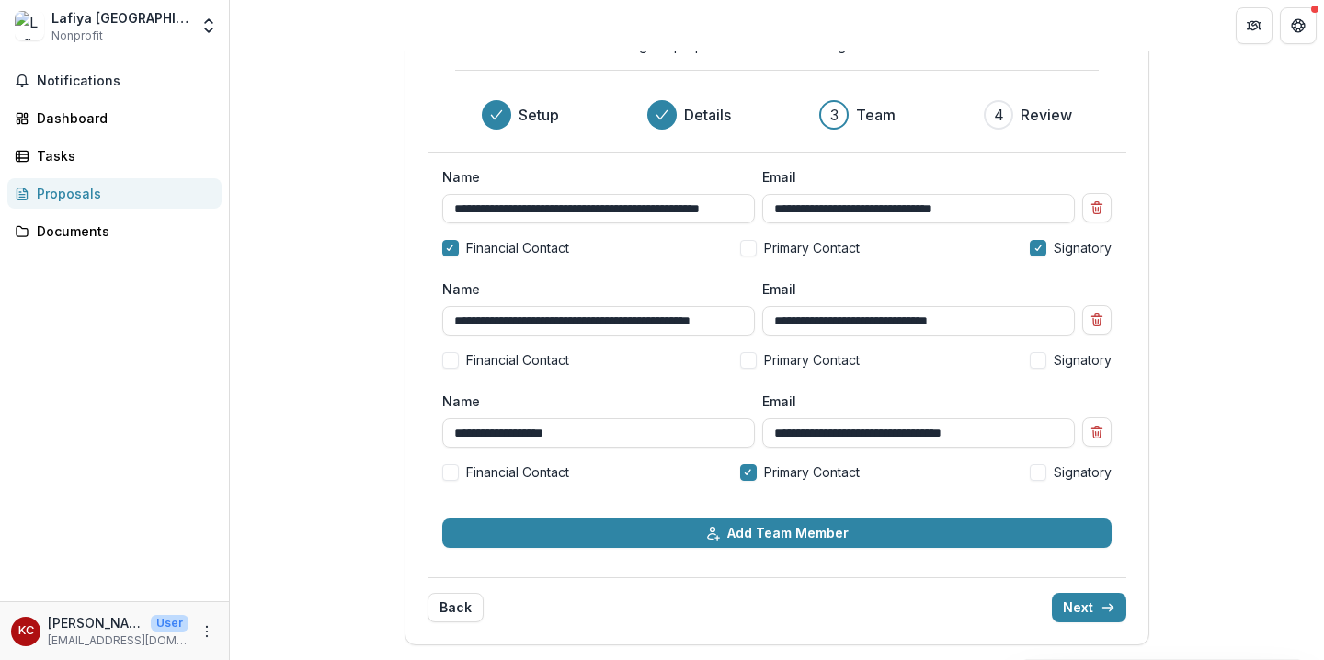
click at [1088, 472] on span "Signatory" at bounding box center [1083, 472] width 58 height 19
click at [826, 239] on span "Primary Contact" at bounding box center [812, 247] width 96 height 19
click at [522, 468] on span "Financial Contact" at bounding box center [517, 472] width 103 height 19
click at [525, 247] on span "Financial Contact" at bounding box center [517, 247] width 103 height 19
click at [1101, 609] on icon "submit" at bounding box center [1108, 608] width 15 height 15
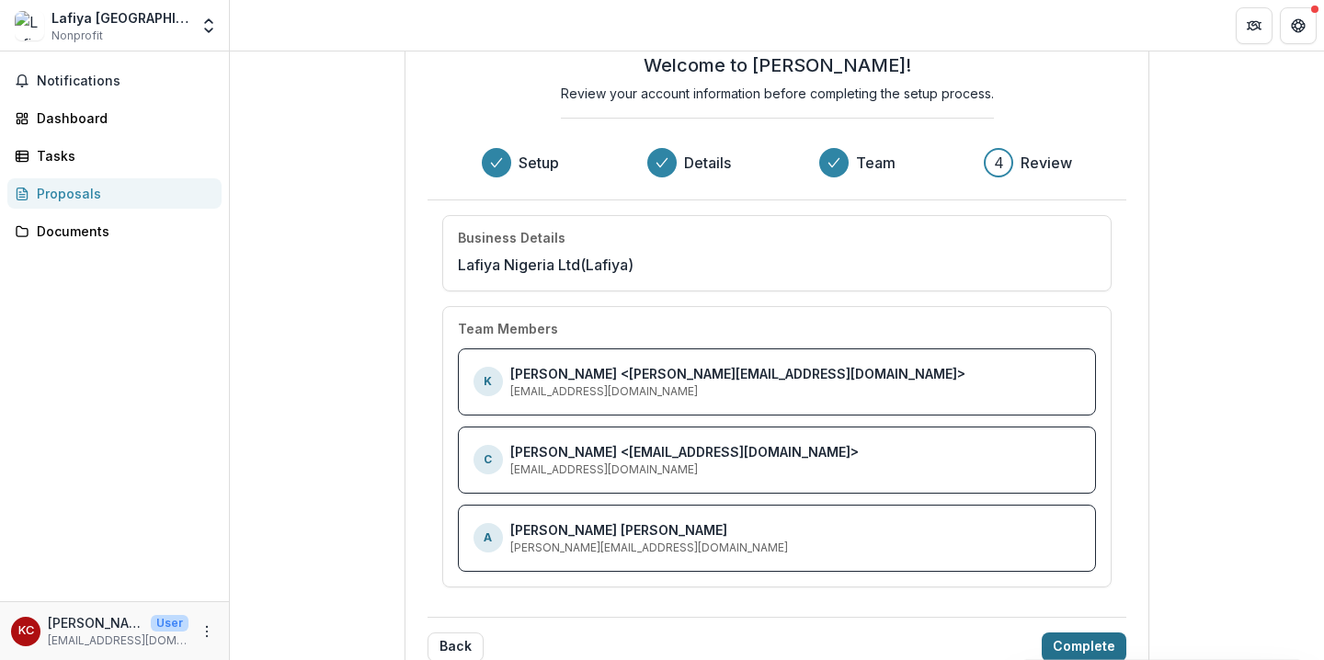
scroll to position [96, 0]
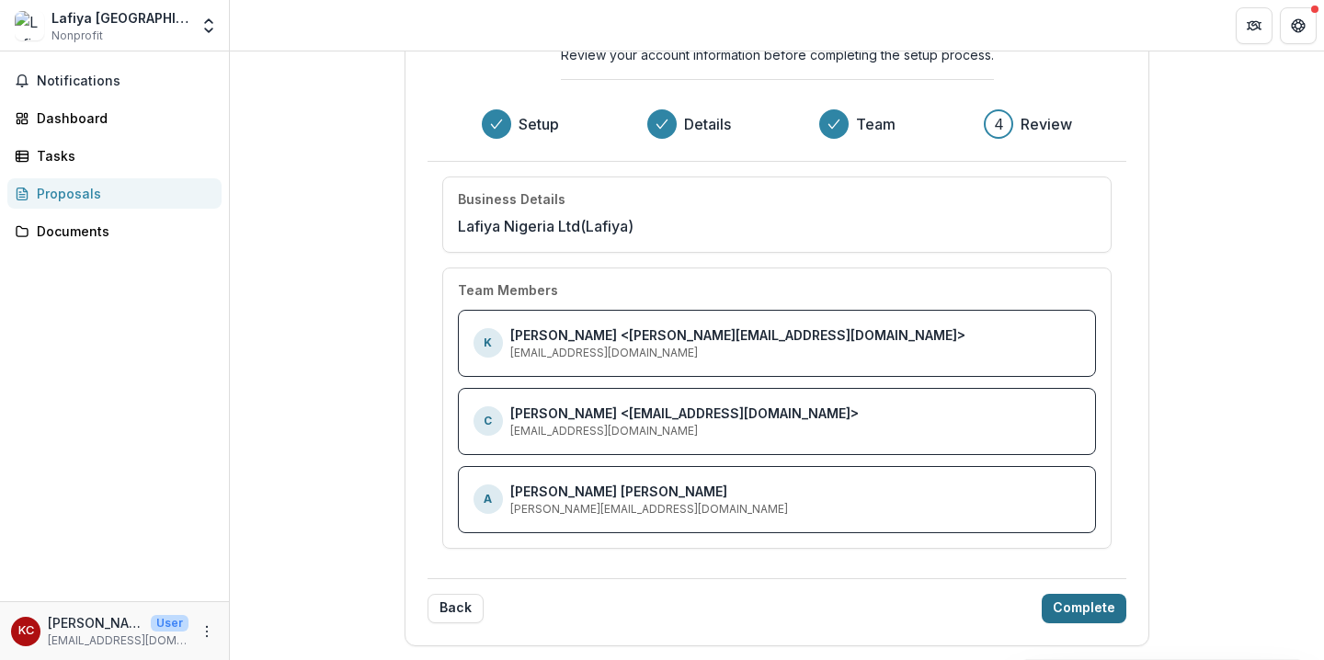
click at [1078, 607] on button "Complete" at bounding box center [1084, 608] width 85 height 29
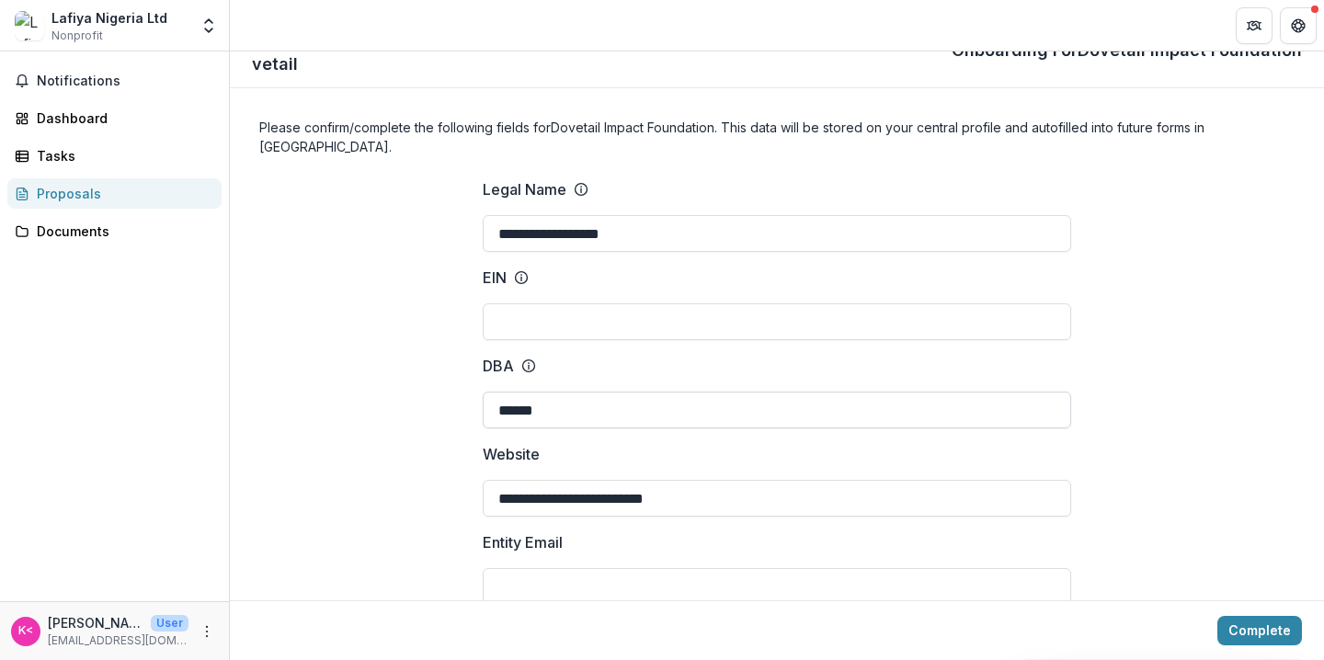
scroll to position [0, 0]
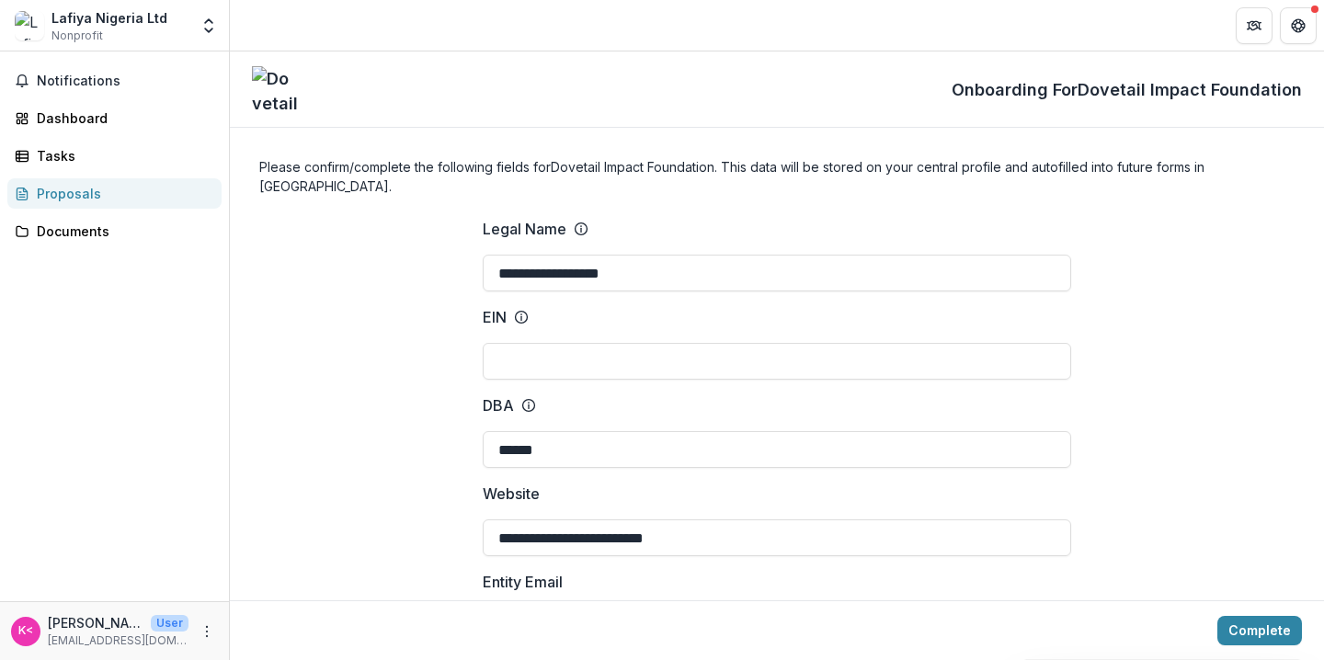
click at [90, 197] on div "Proposals" at bounding box center [122, 193] width 170 height 19
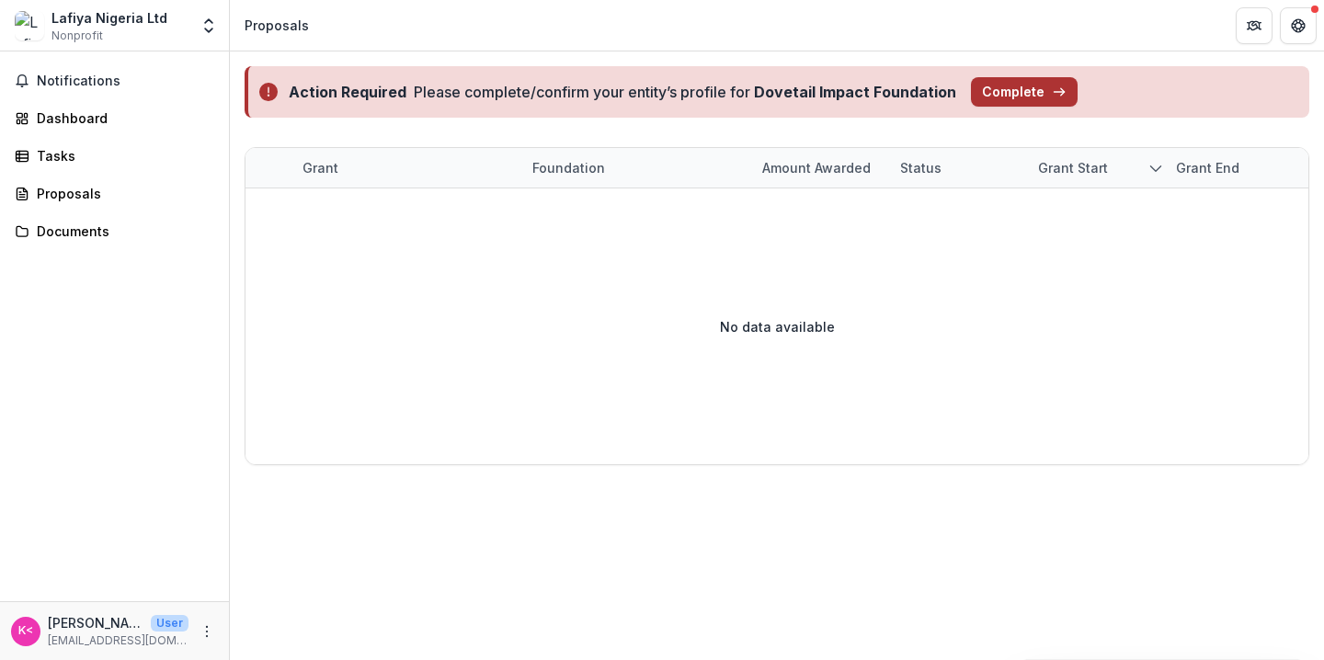
click at [1028, 92] on button "Complete" at bounding box center [1024, 91] width 107 height 29
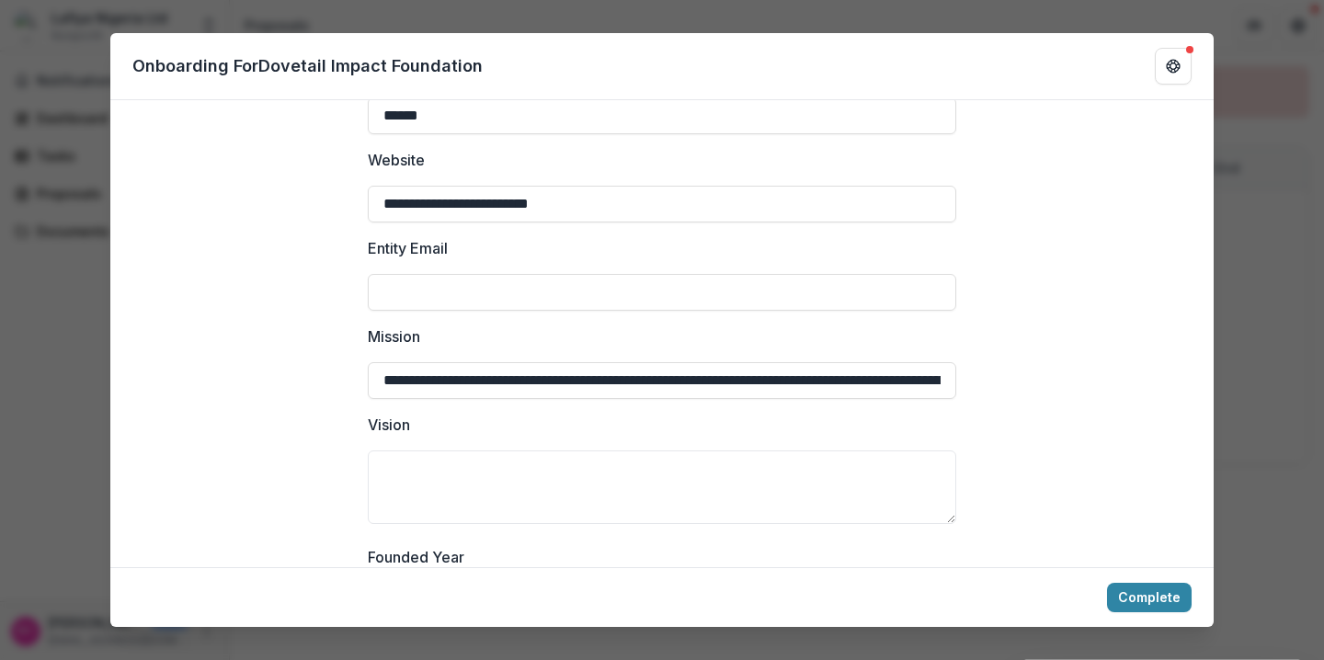
scroll to position [308, 0]
click at [597, 276] on input "Entity Email" at bounding box center [662, 290] width 589 height 37
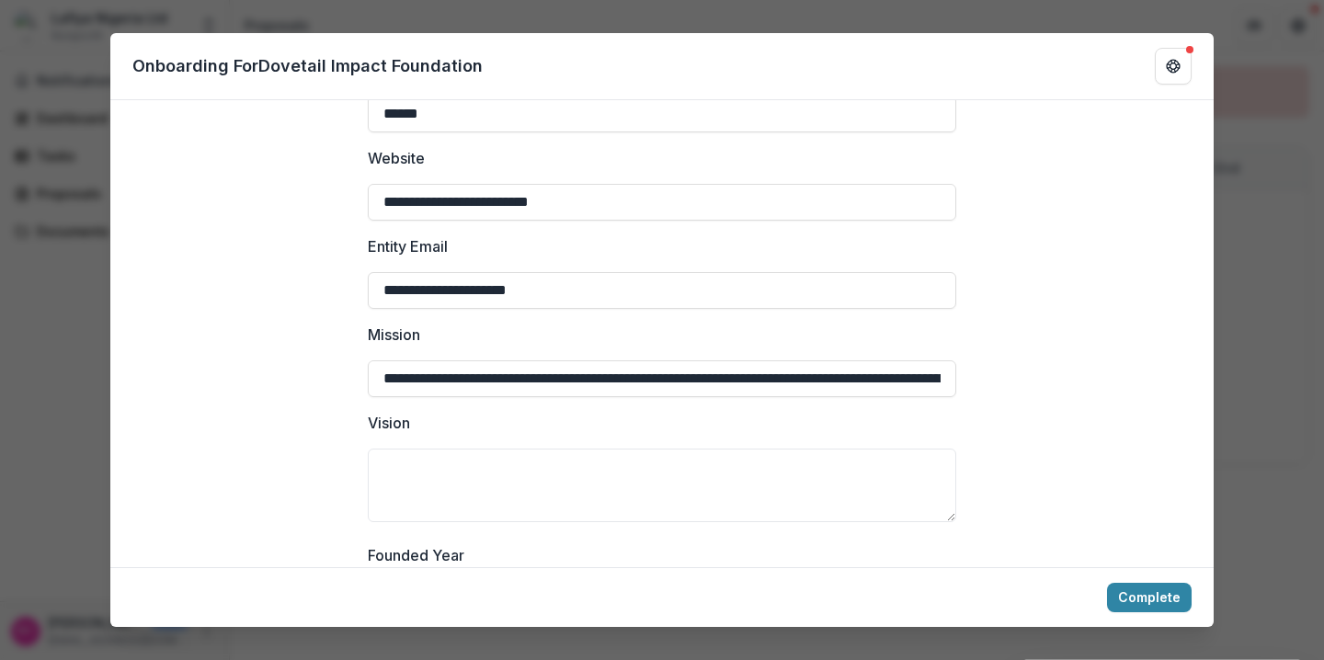
type input "**********"
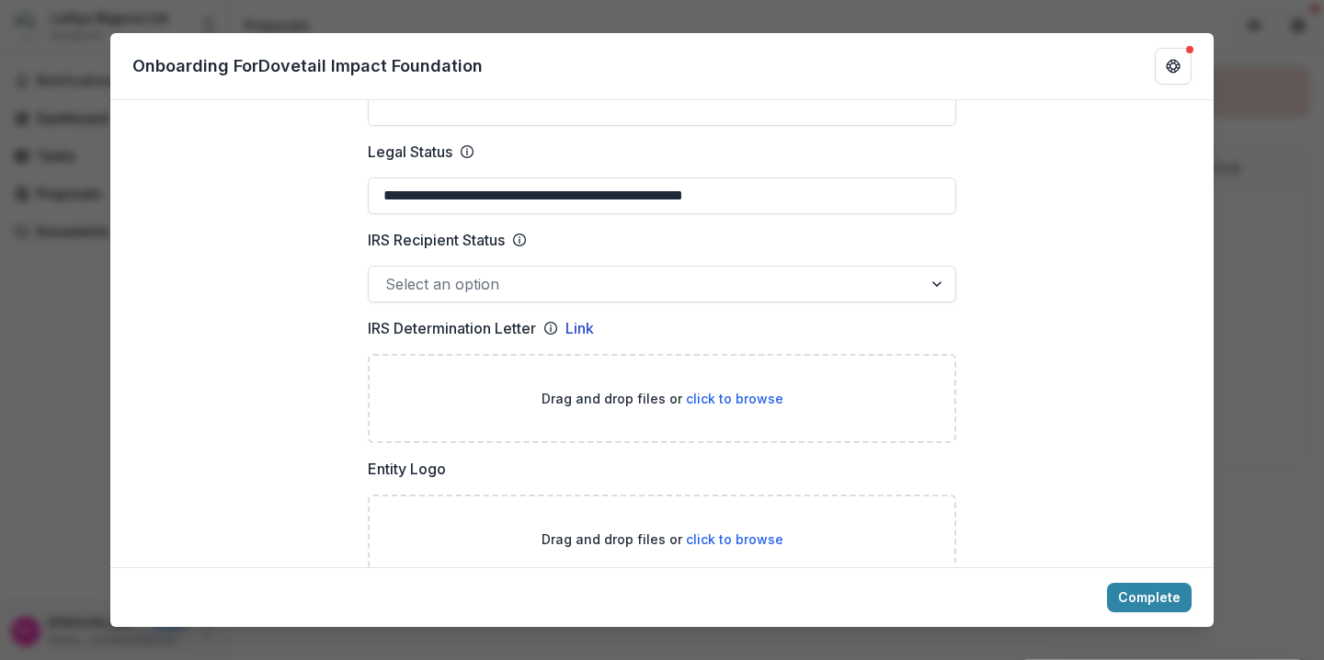
scroll to position [885, 0]
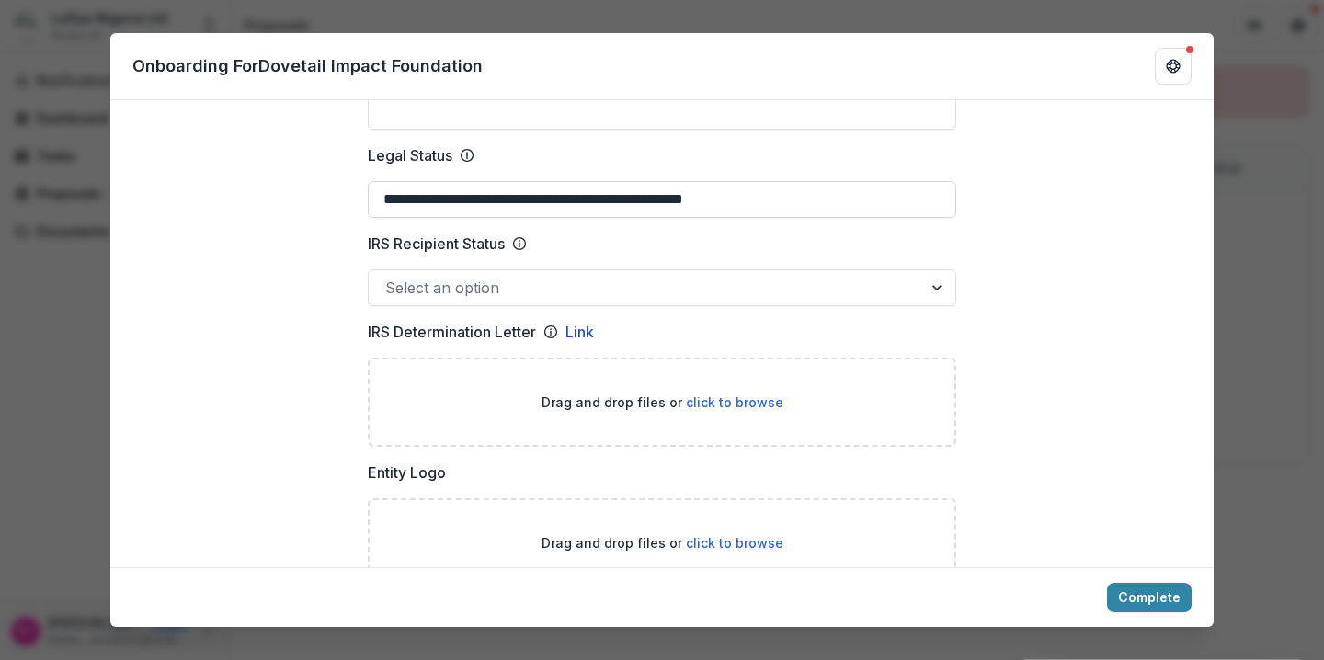
click at [621, 181] on input "**********" at bounding box center [662, 199] width 589 height 37
click at [592, 269] on div "Select an option" at bounding box center [662, 287] width 589 height 37
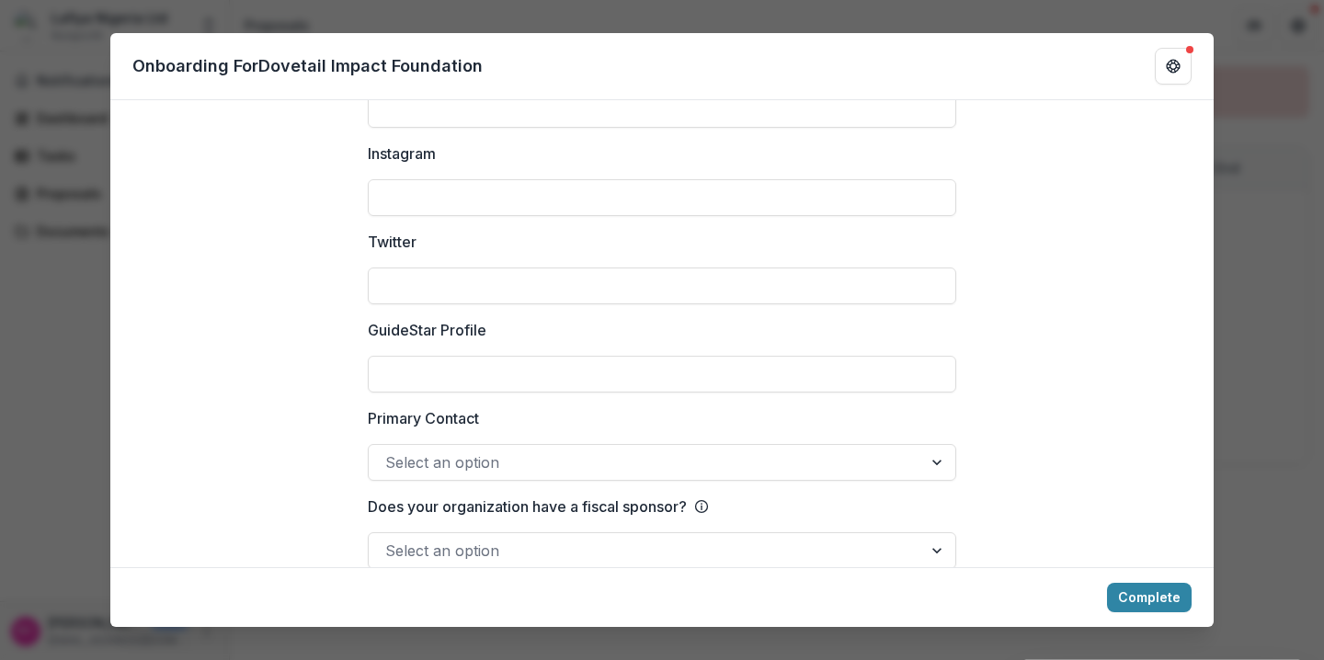
scroll to position [2593, 0]
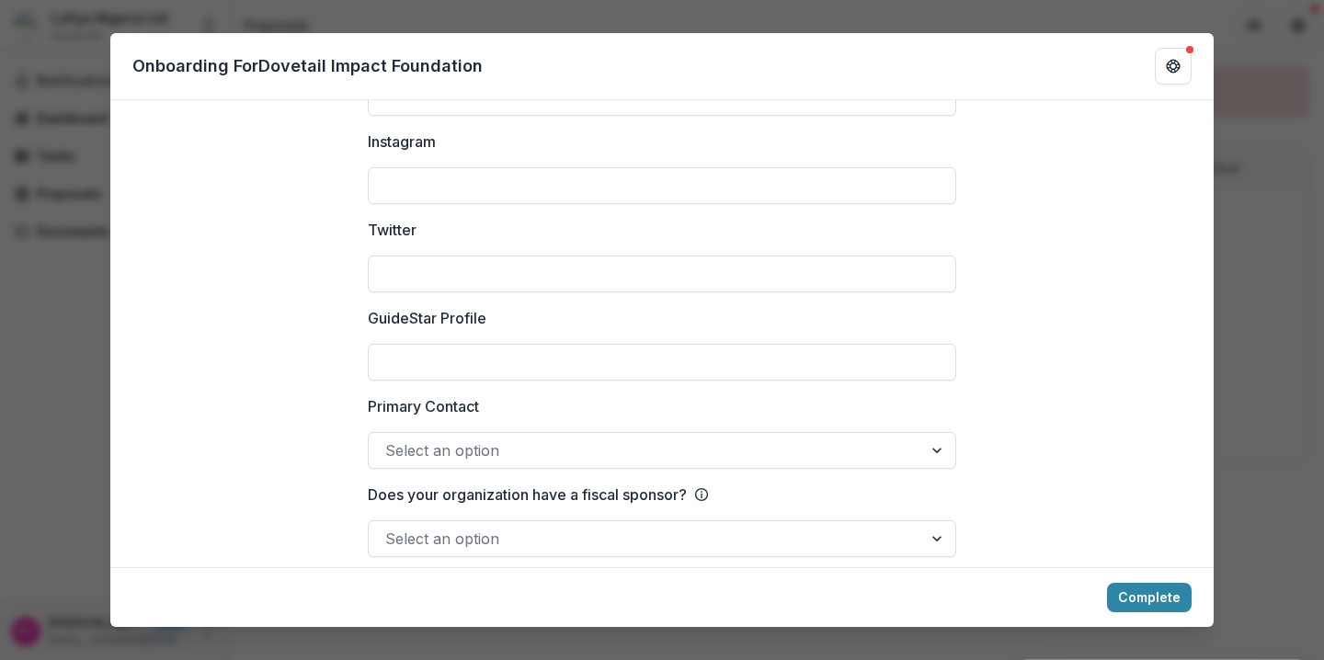
click at [434, 528] on div at bounding box center [645, 539] width 521 height 26
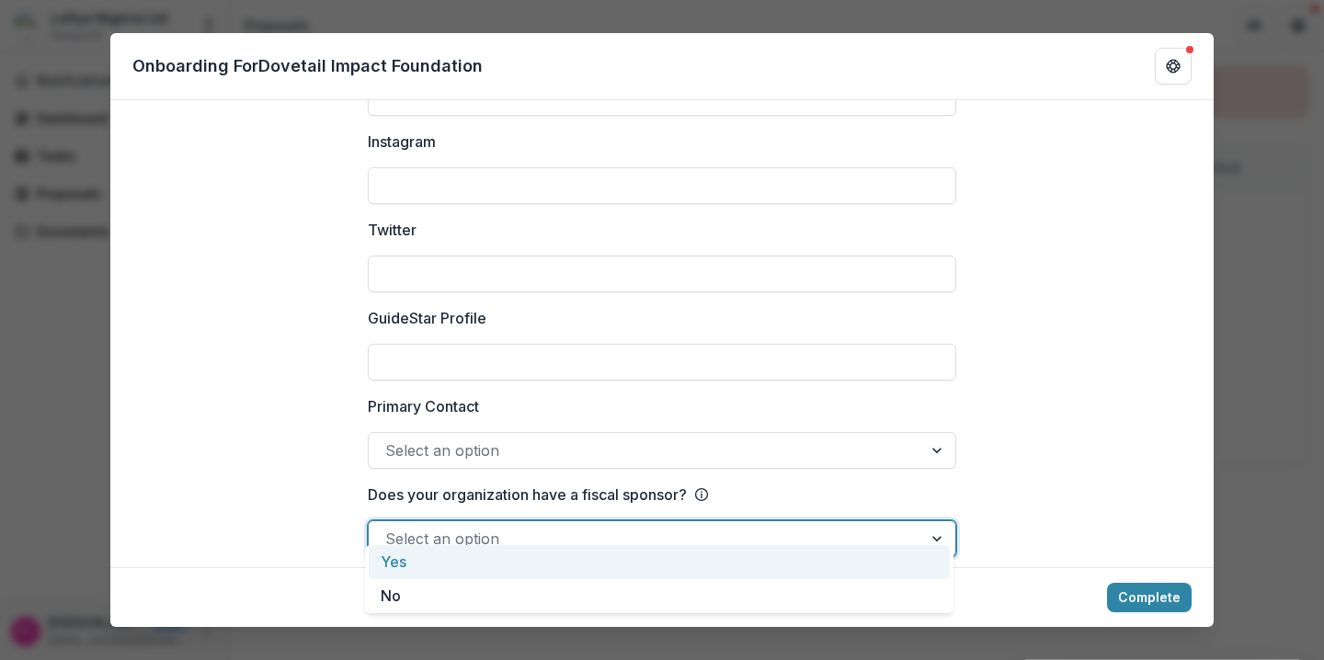
click at [423, 556] on div "Yes" at bounding box center [659, 562] width 581 height 34
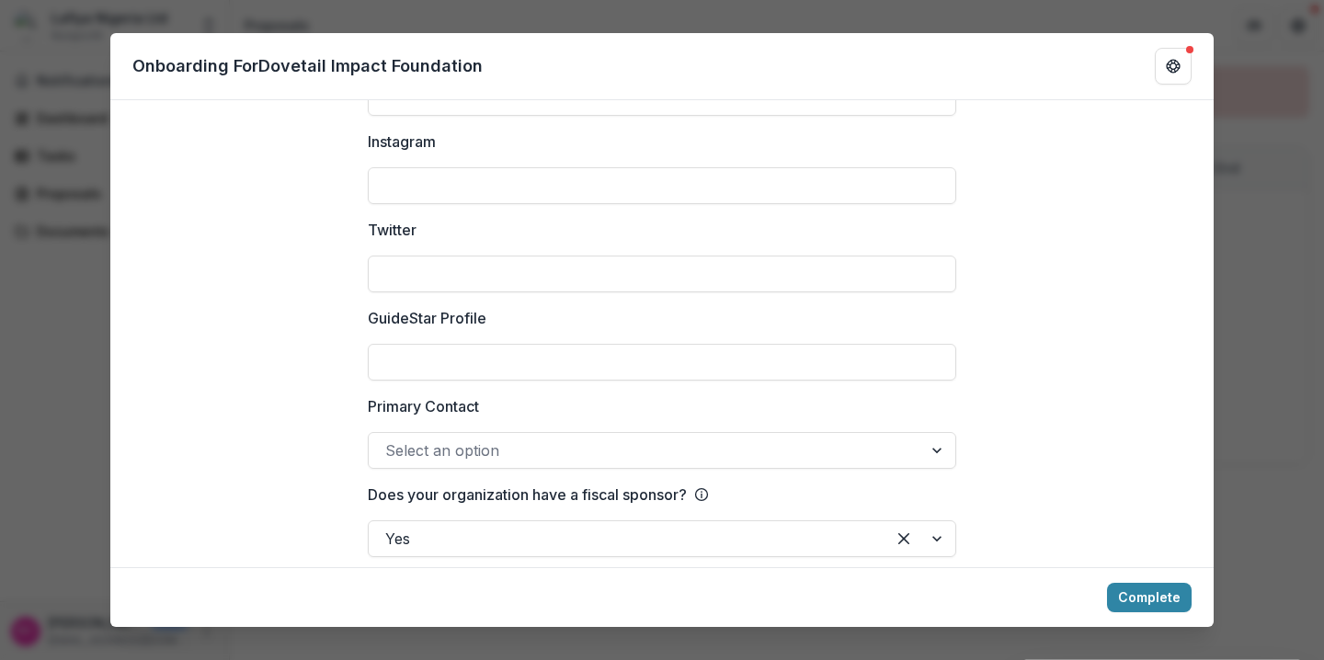
click at [444, 441] on div at bounding box center [645, 451] width 521 height 26
